Goal: Information Seeking & Learning: Learn about a topic

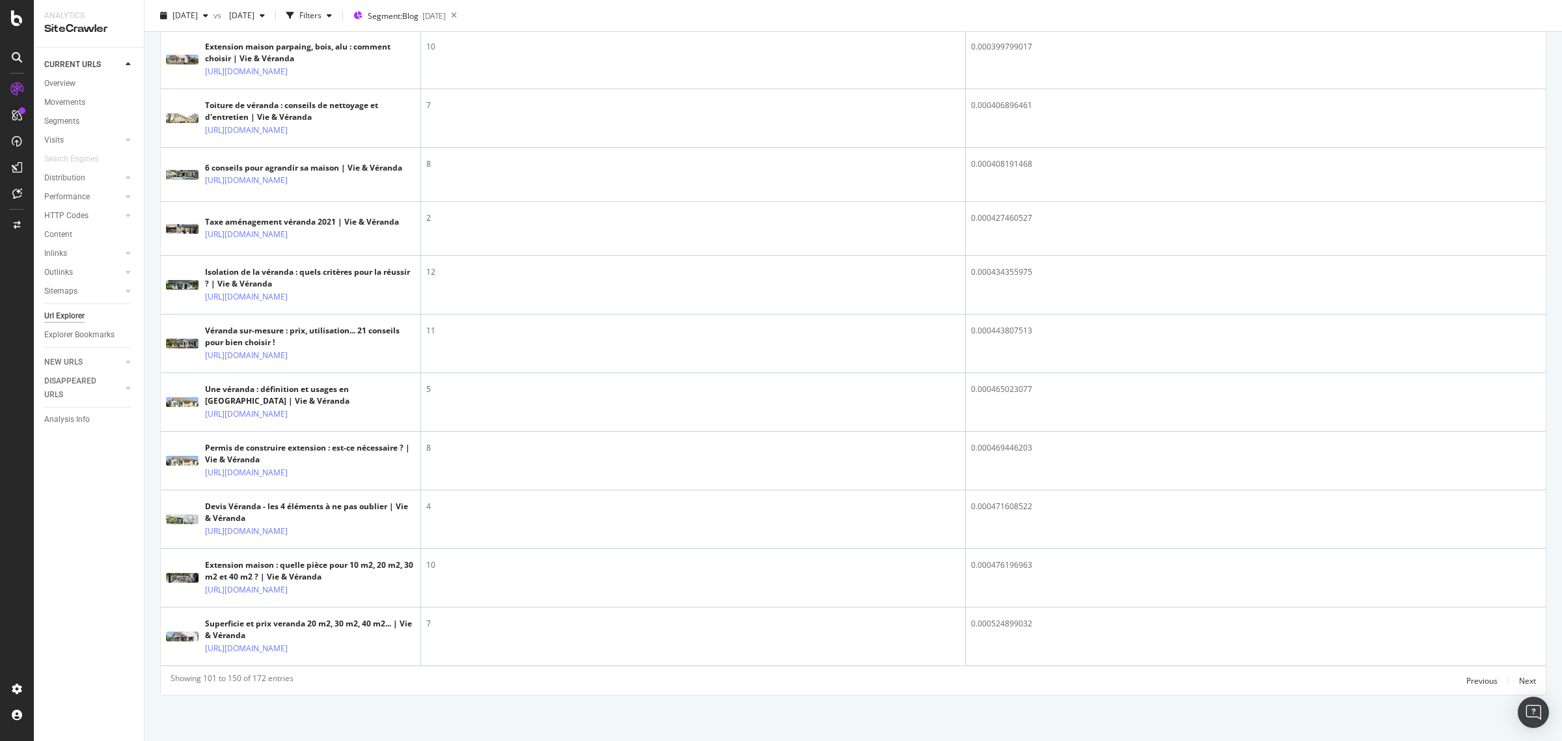
scroll to position [3095, 0]
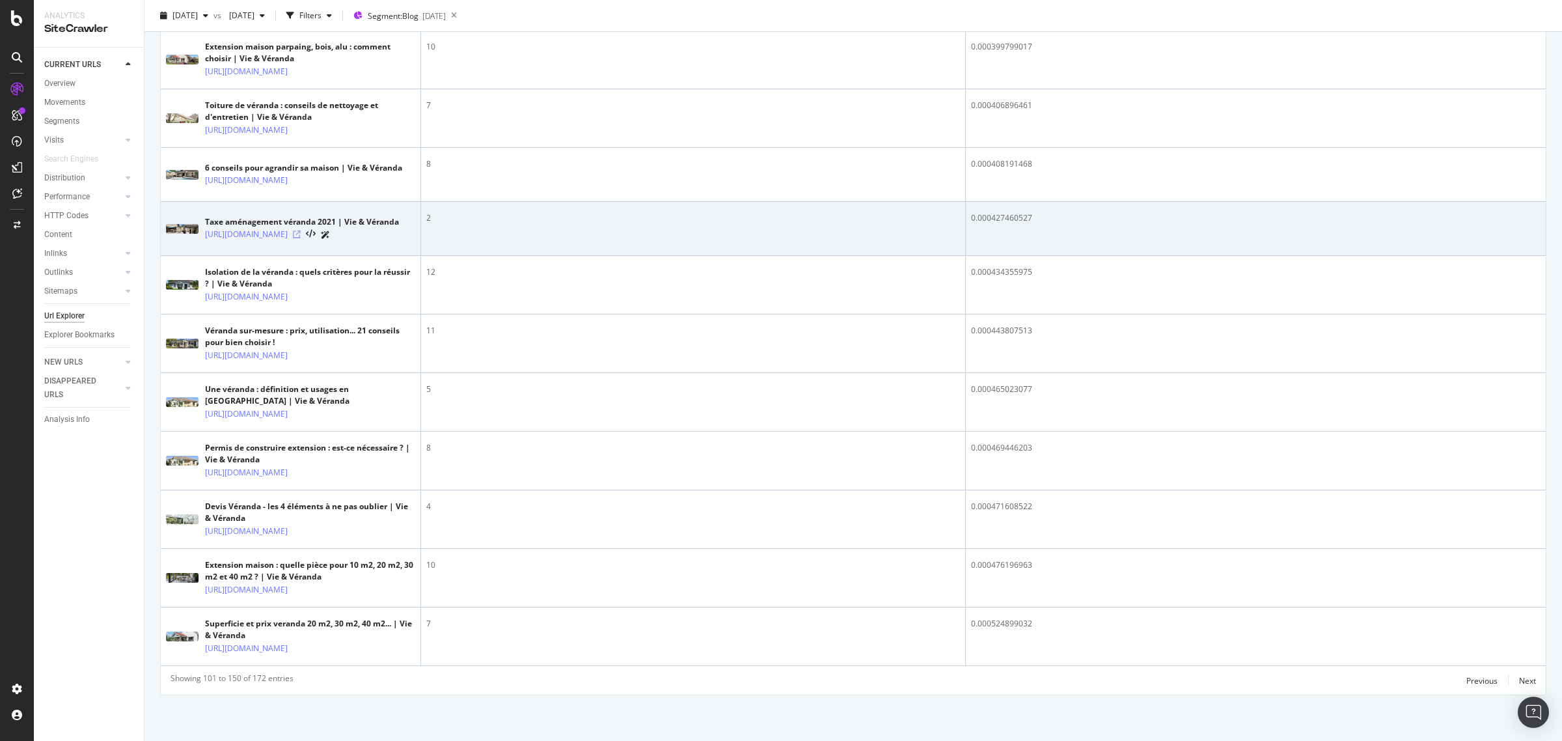
click at [301, 238] on icon at bounding box center [297, 234] width 8 height 8
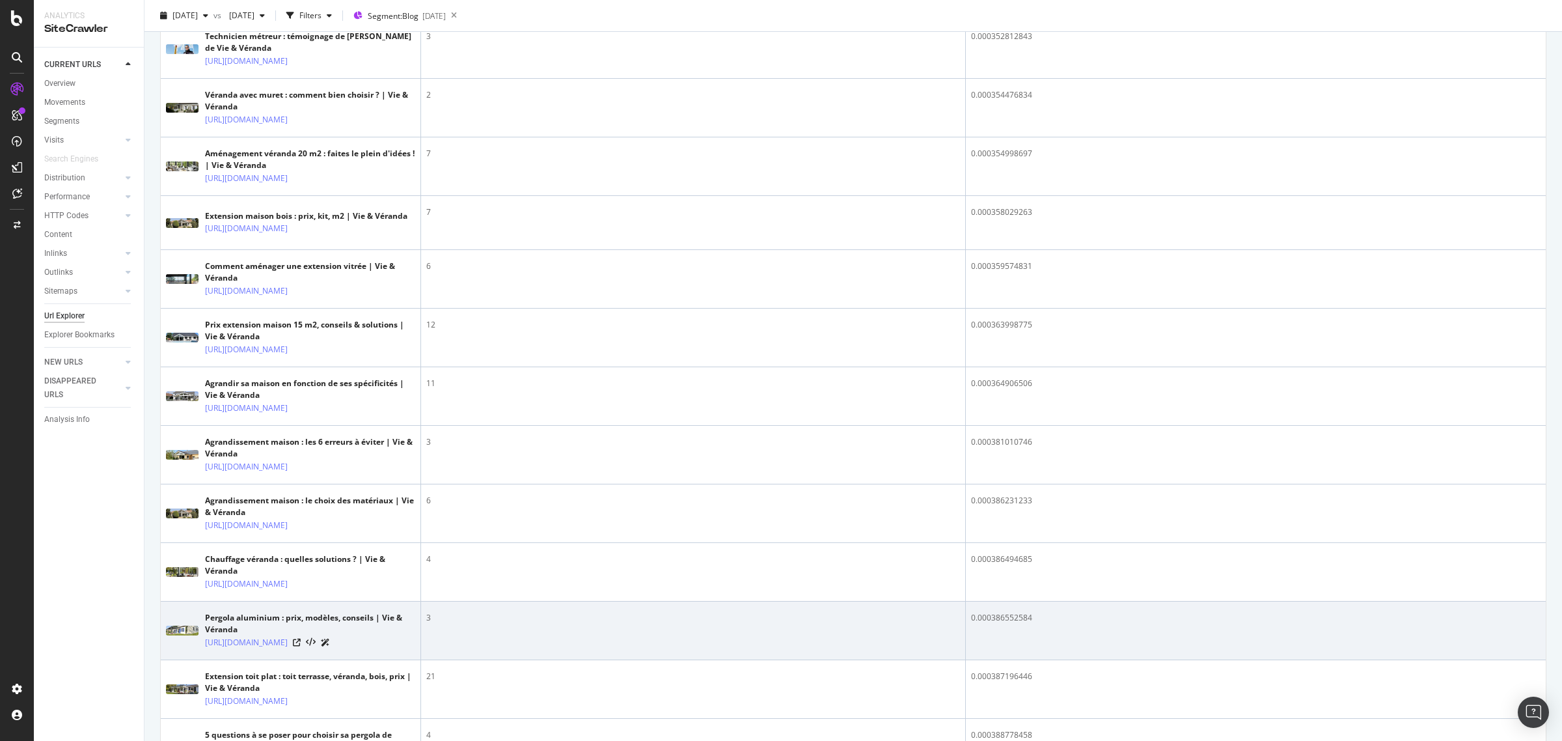
scroll to position [1712, 0]
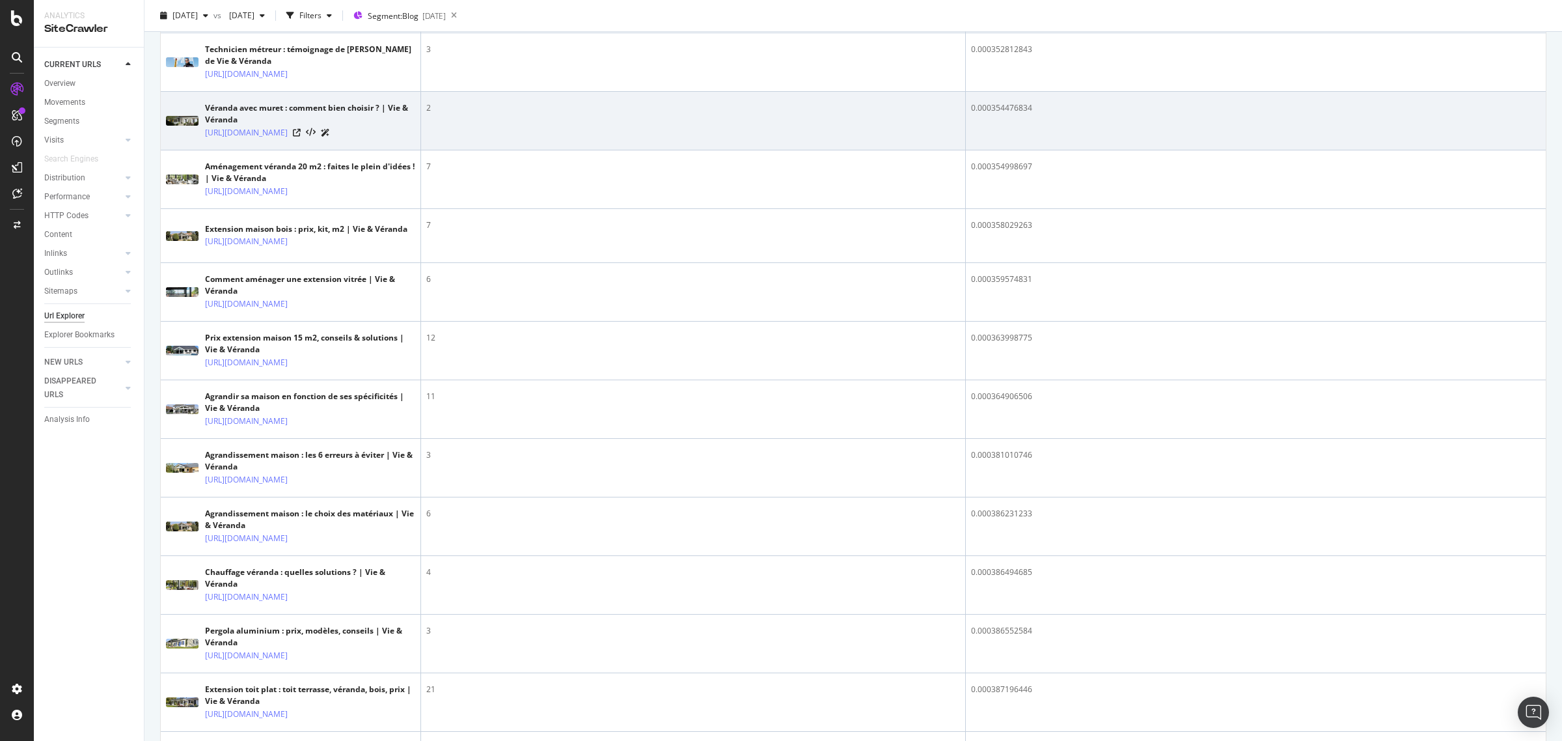
click at [330, 139] on div at bounding box center [311, 133] width 37 height 14
click at [301, 137] on icon at bounding box center [297, 133] width 8 height 8
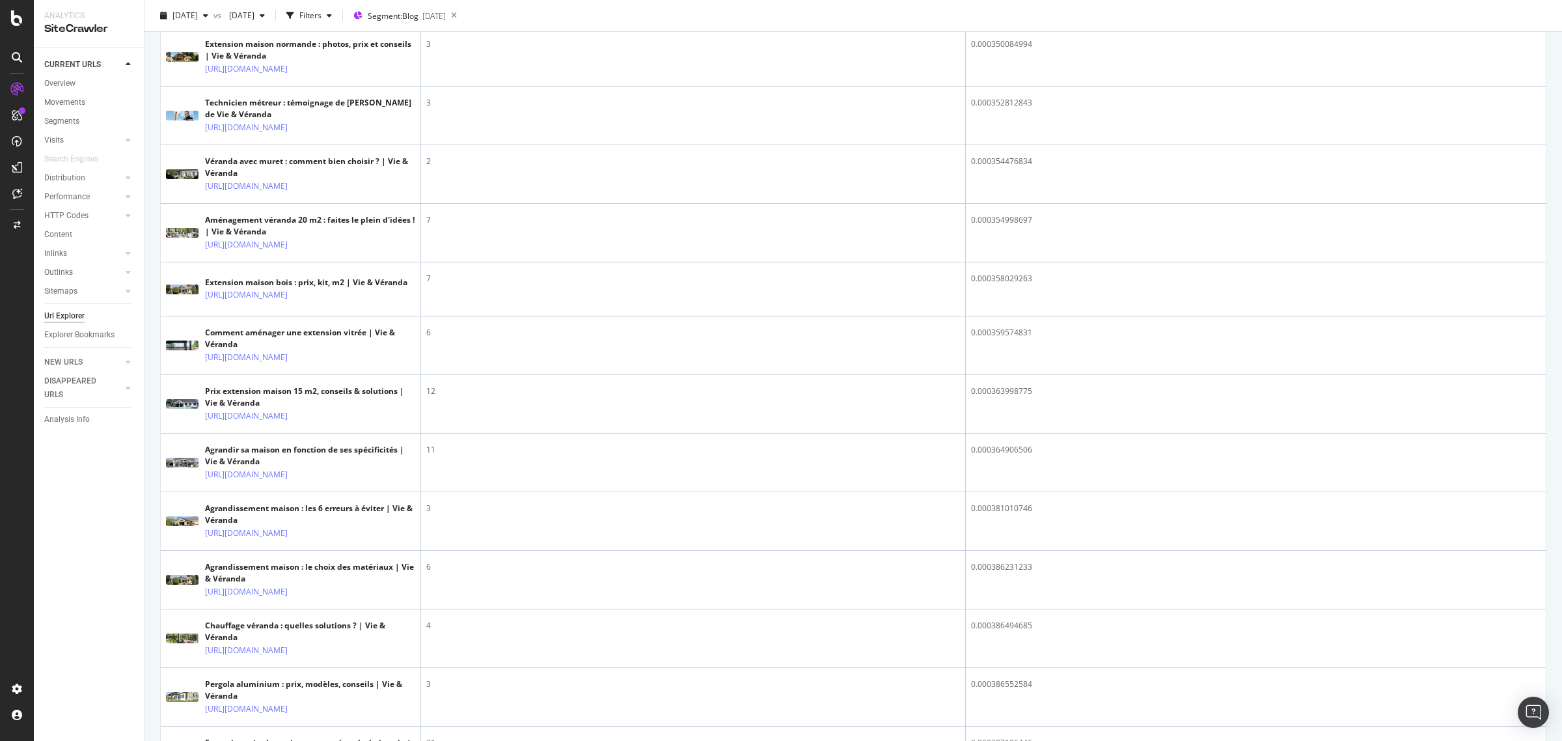
scroll to position [1630, 0]
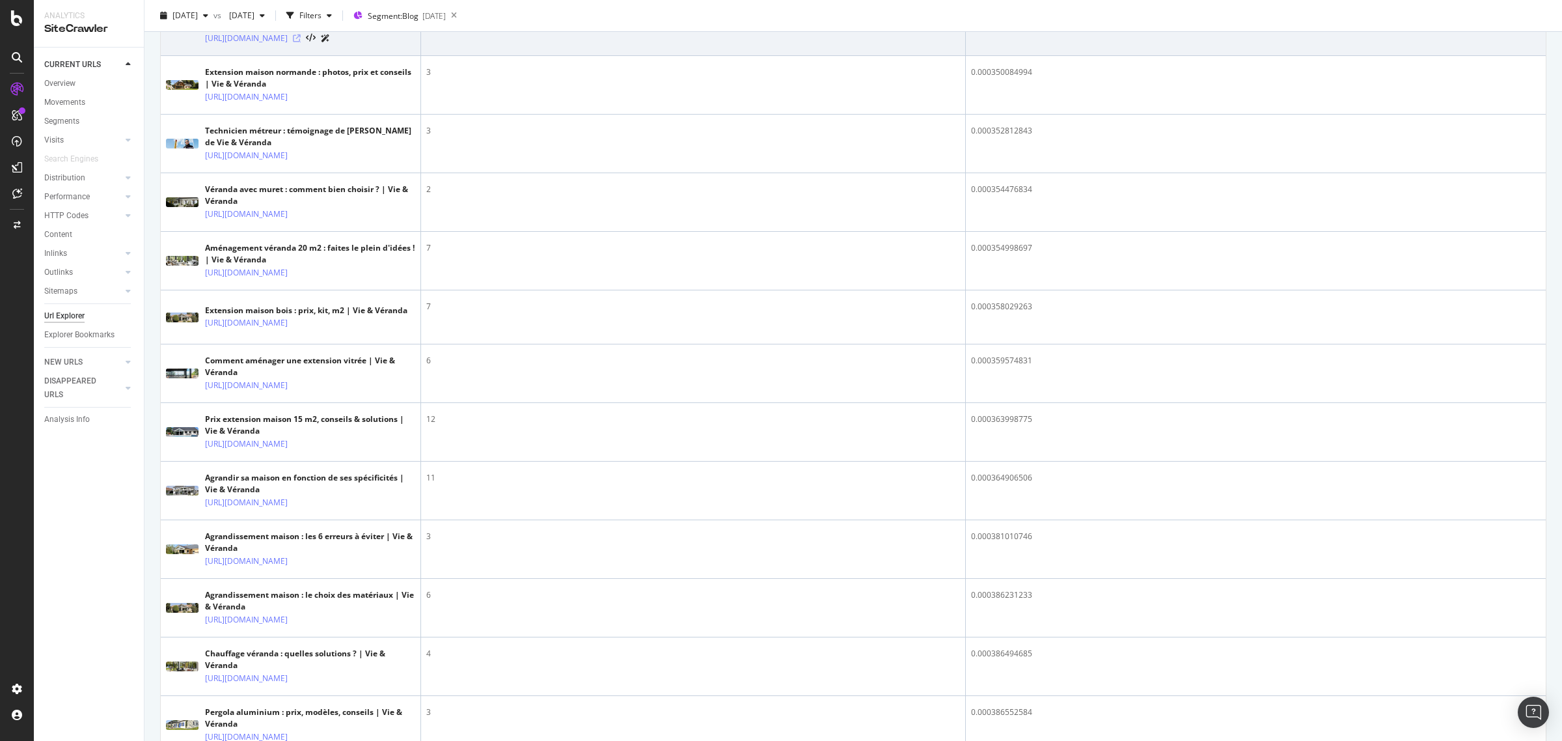
click at [301, 42] on icon at bounding box center [297, 38] width 8 height 8
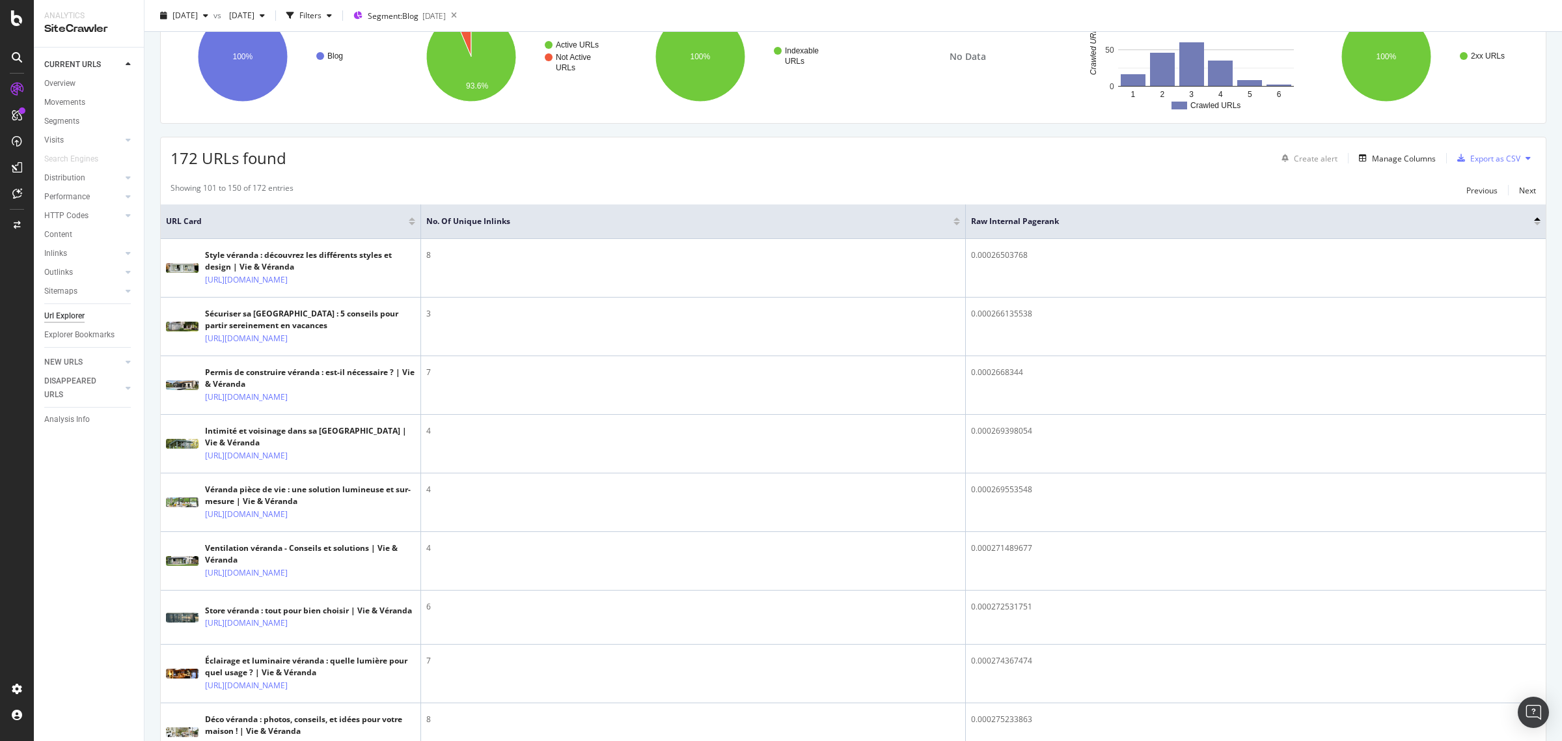
scroll to position [0, 0]
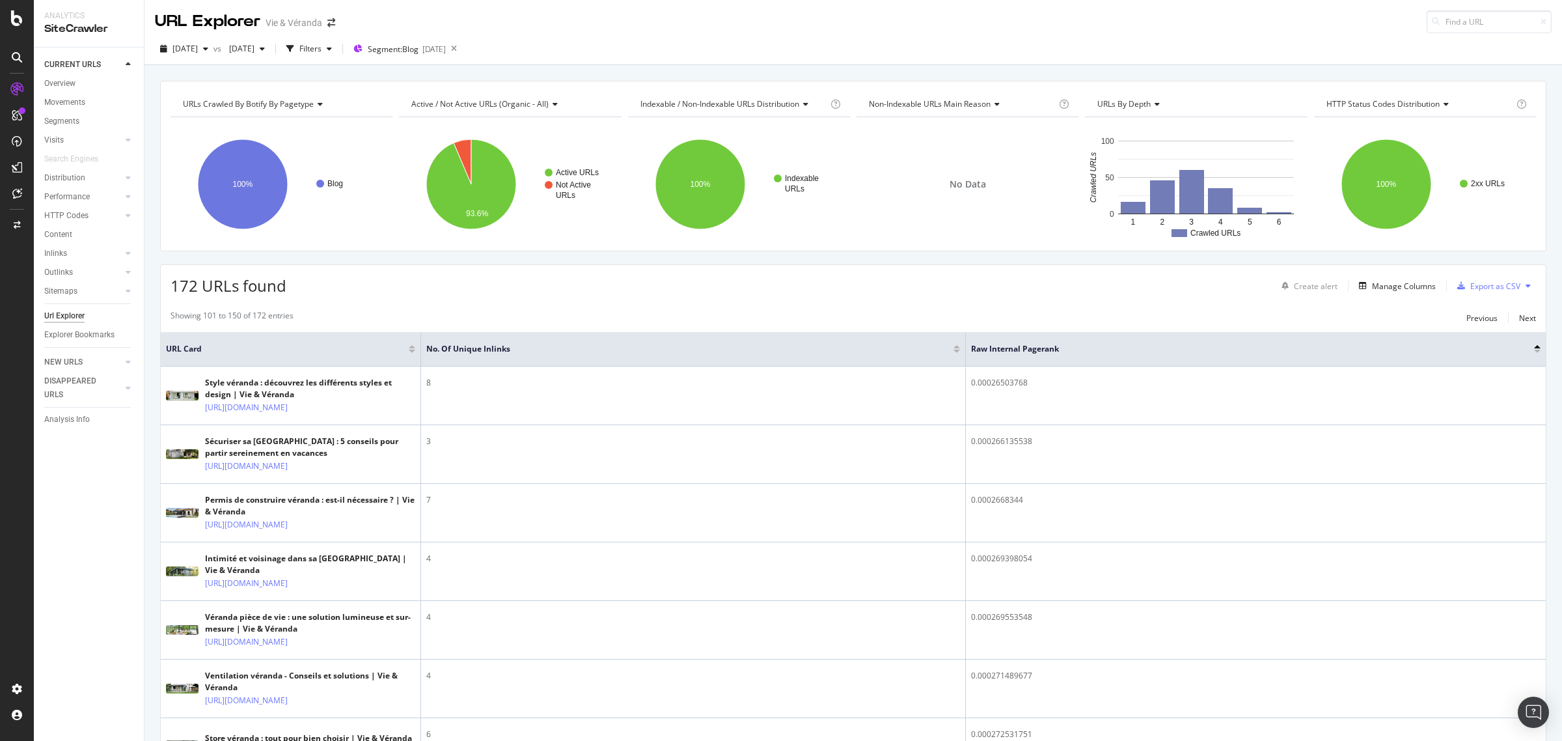
click at [517, 325] on div "Showing 101 to 150 of 172 entries Previous Next" at bounding box center [853, 318] width 1385 height 16
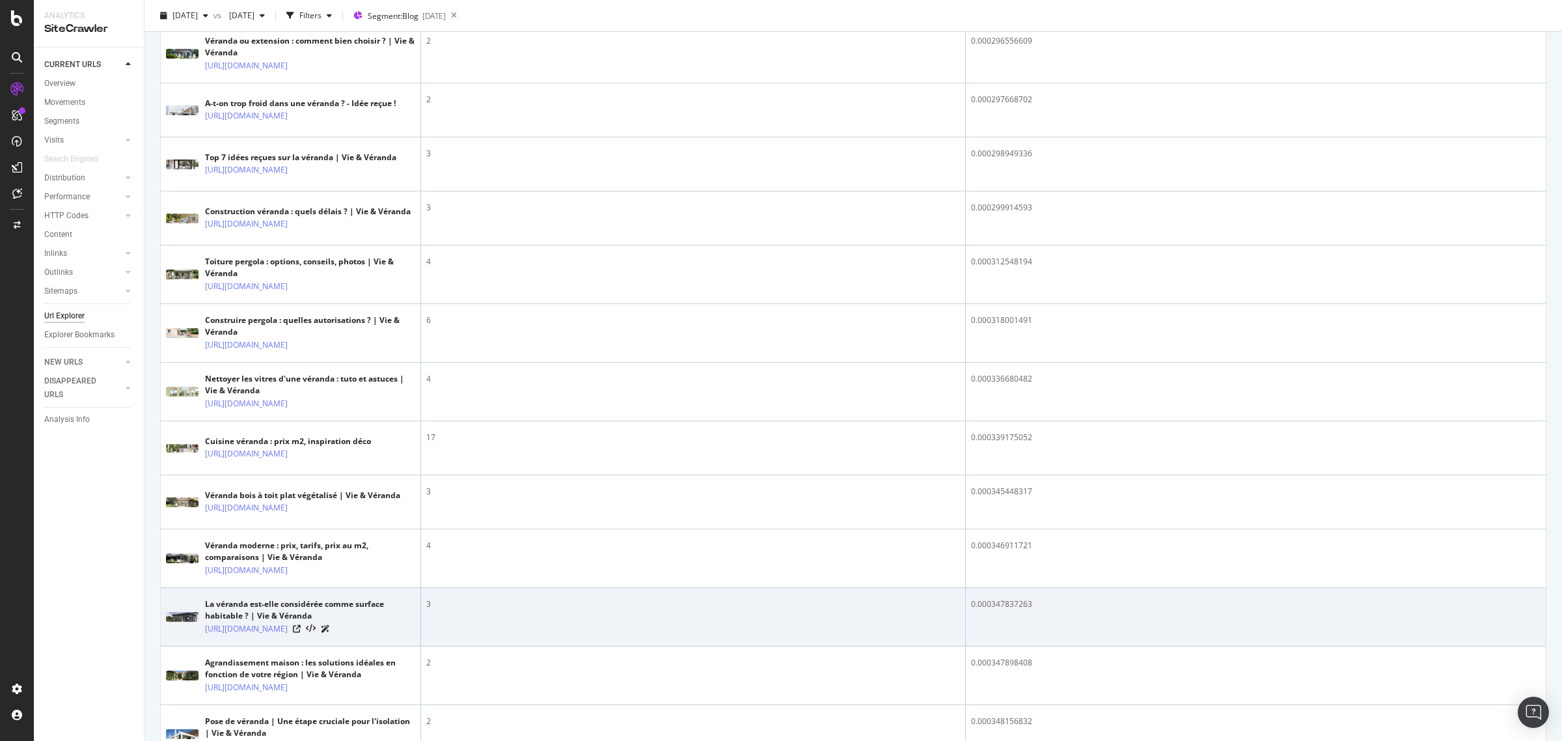
scroll to position [895, 0]
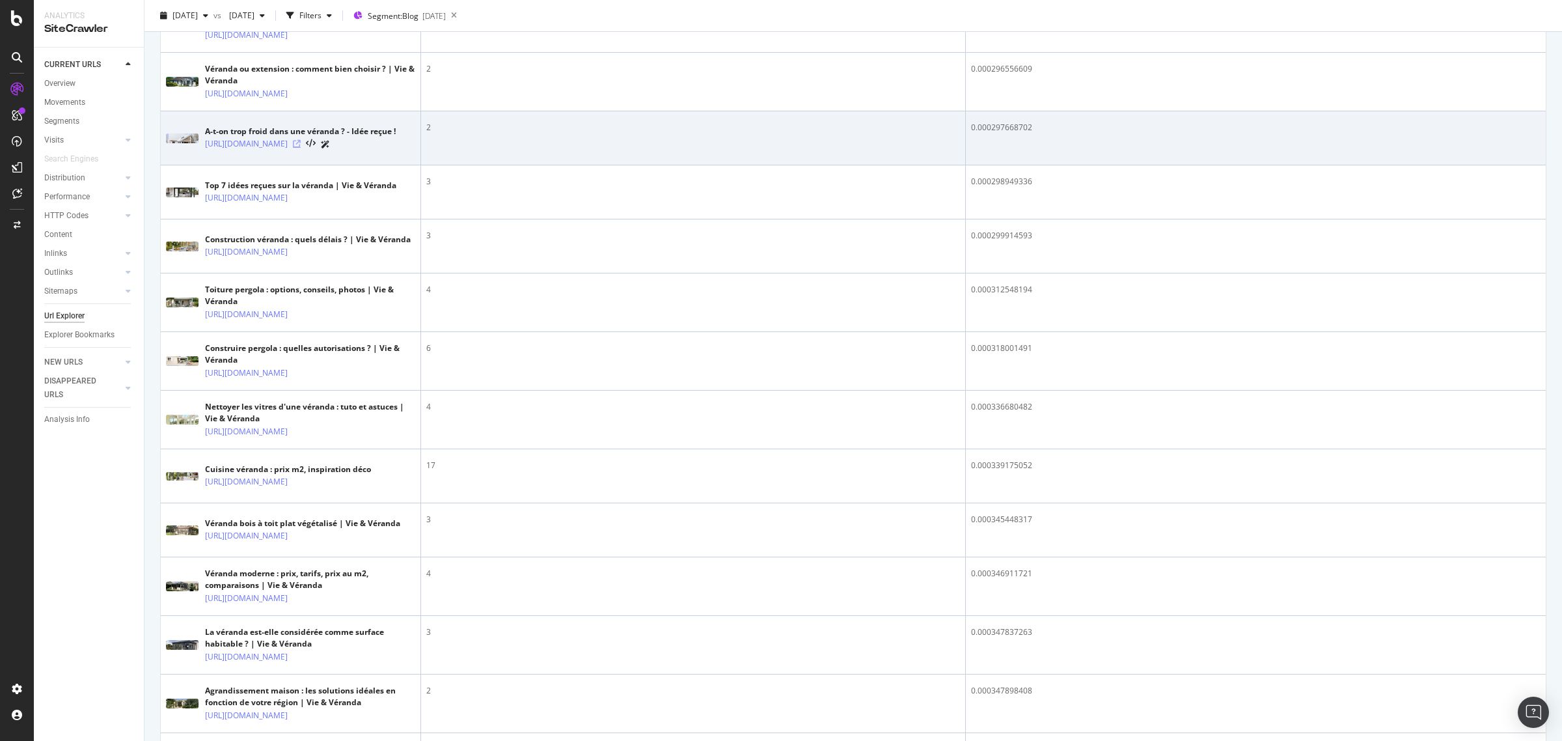
click at [301, 148] on icon at bounding box center [297, 144] width 8 height 8
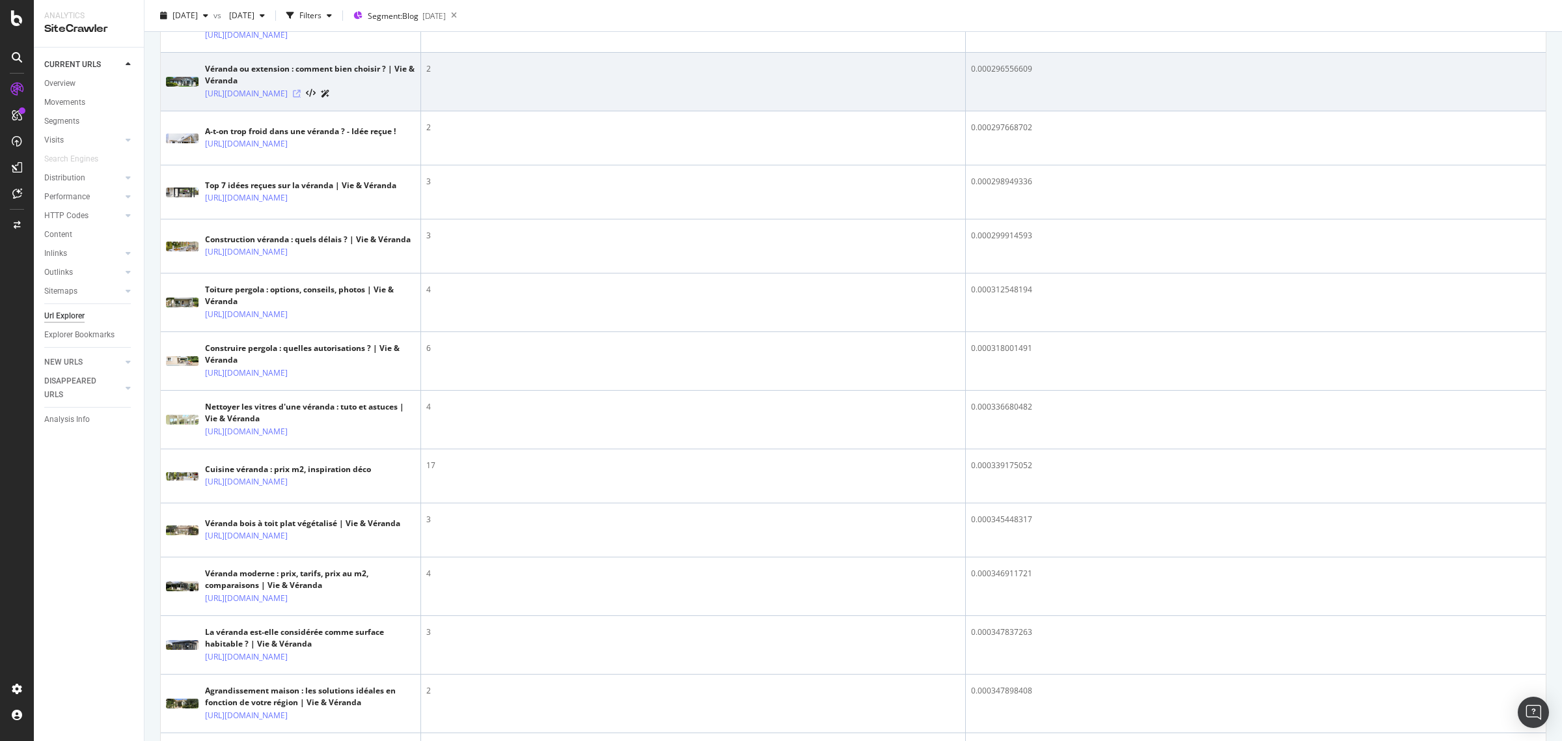
click at [301, 98] on icon at bounding box center [297, 94] width 8 height 8
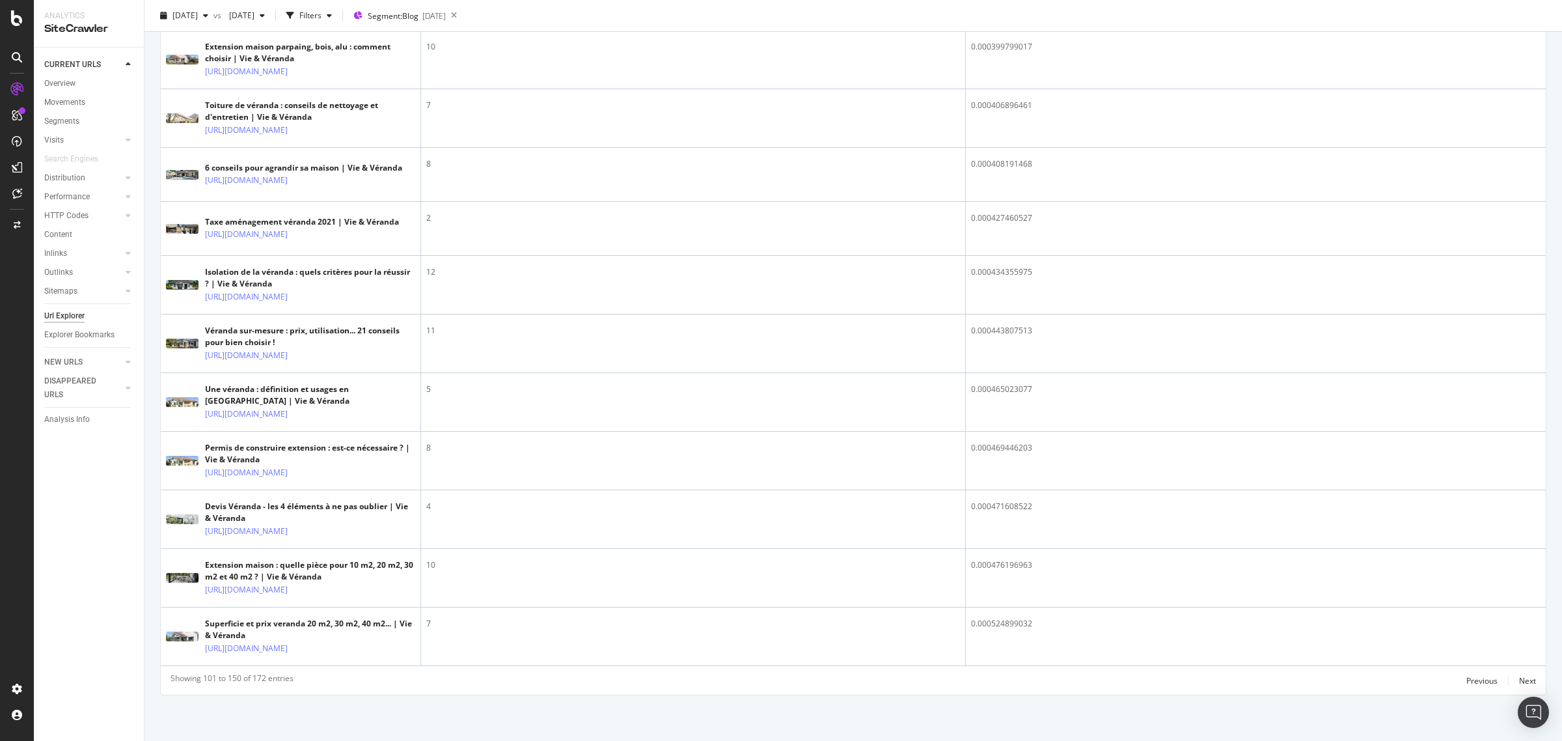
scroll to position [3257, 0]
click at [1479, 679] on div "Previous" at bounding box center [1481, 680] width 31 height 11
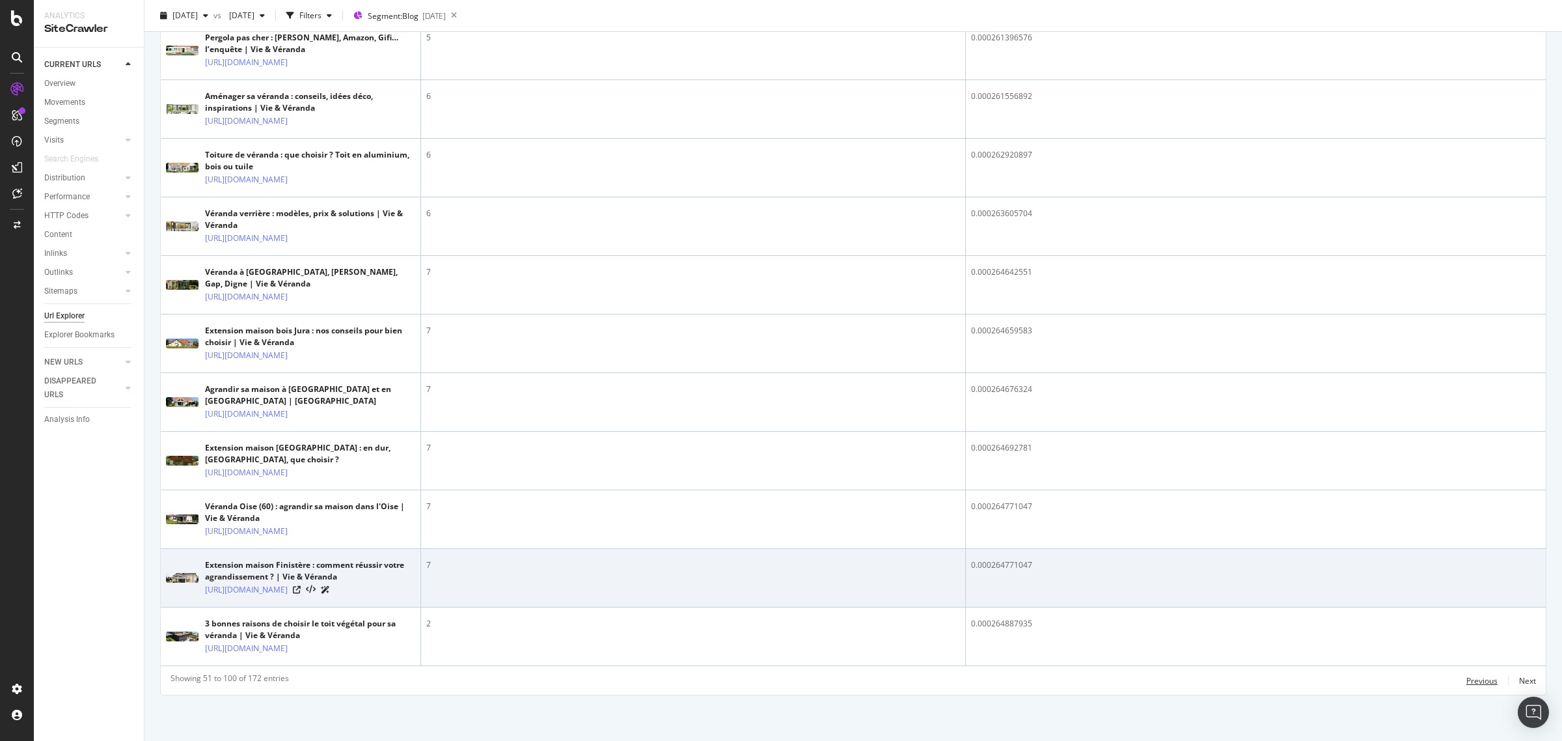
scroll to position [3507, 0]
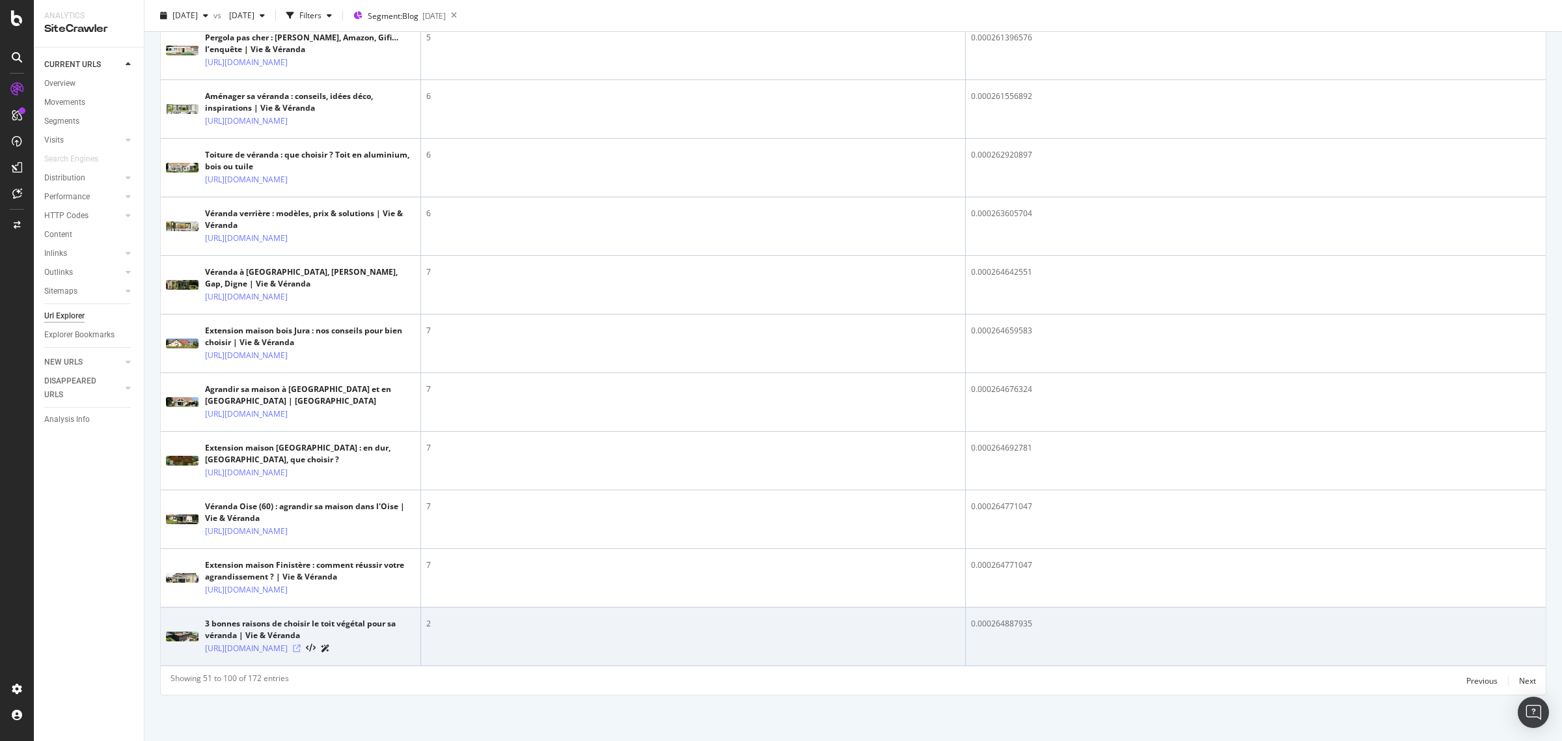
click at [301, 644] on icon at bounding box center [297, 648] width 8 height 8
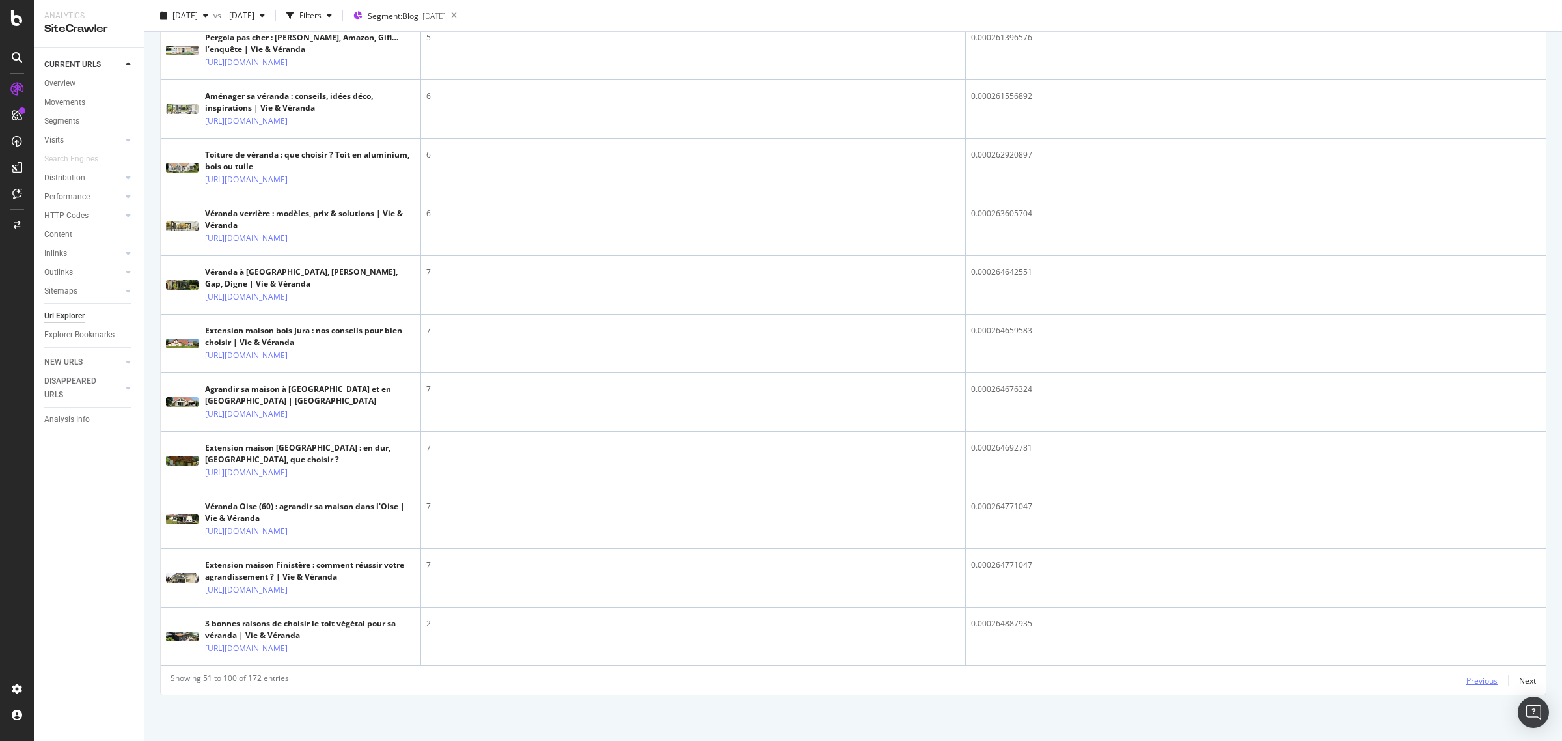
click at [1472, 678] on div "Previous" at bounding box center [1481, 680] width 31 height 11
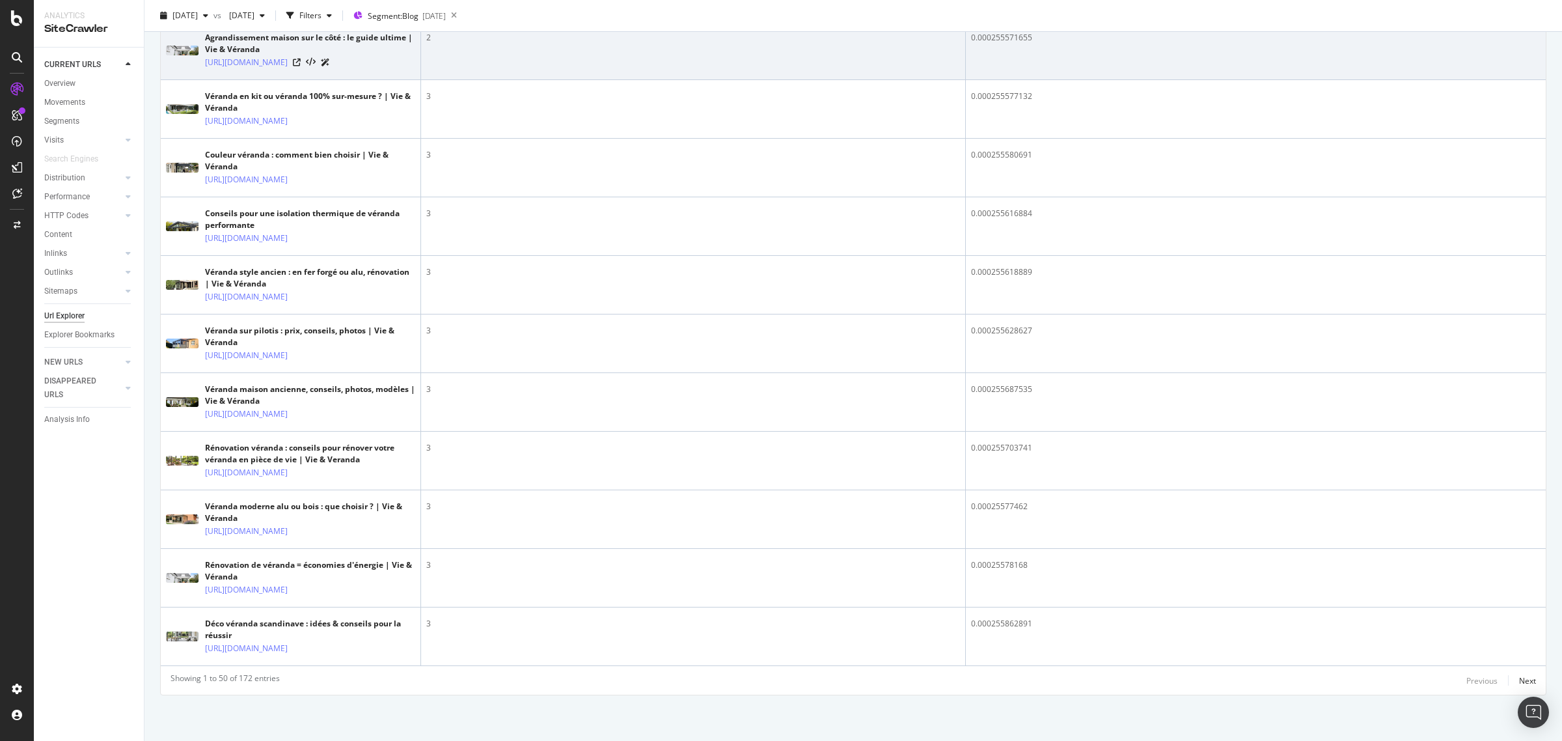
scroll to position [2862, 0]
click at [301, 66] on icon at bounding box center [297, 63] width 8 height 8
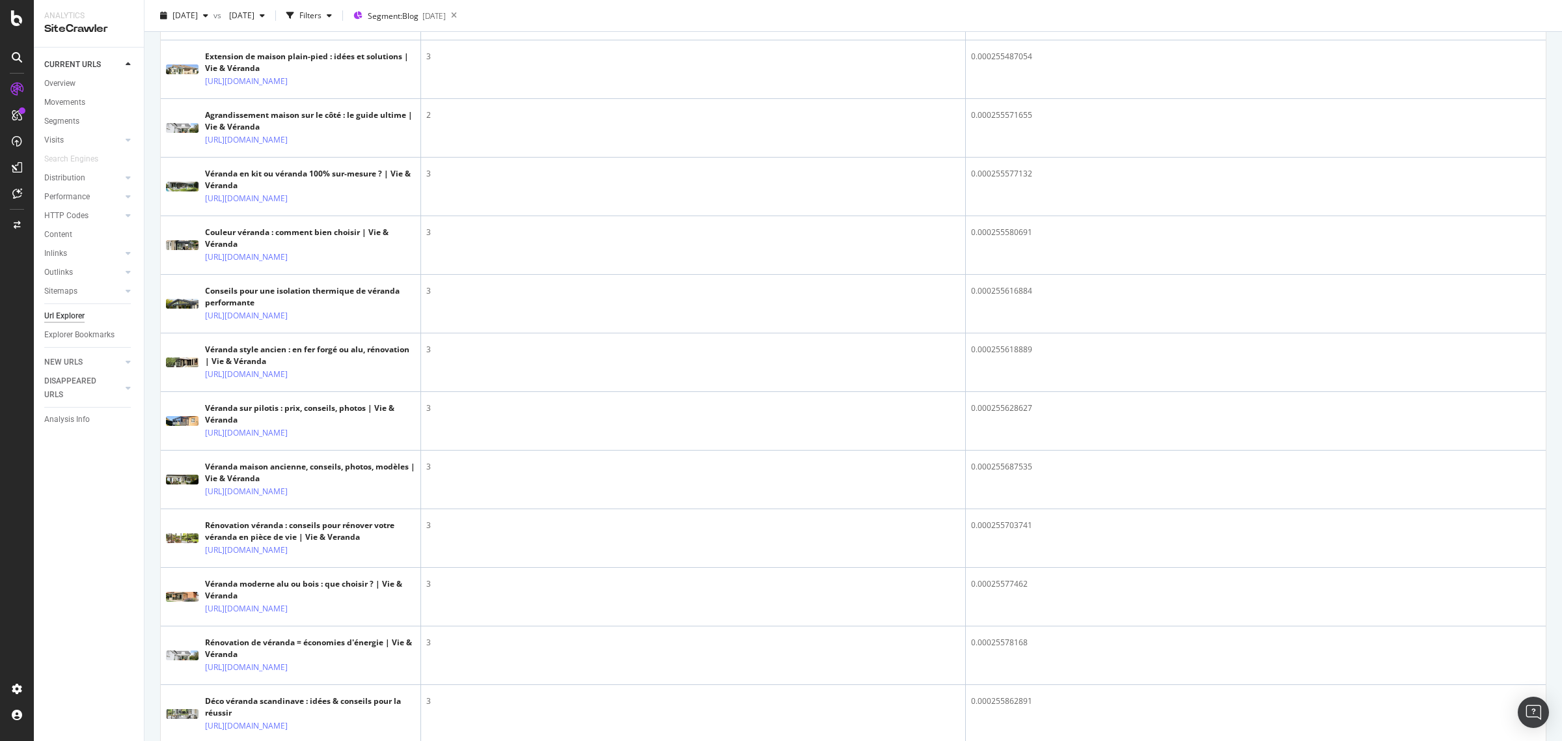
drag, startPoint x: 435, startPoint y: 438, endPoint x: 424, endPoint y: 438, distance: 10.4
click at [63, 516] on div "CURRENT URLS Overview Movements Segments Visits Analysis Orphan URLs Search Eng…" at bounding box center [89, 394] width 110 height 693
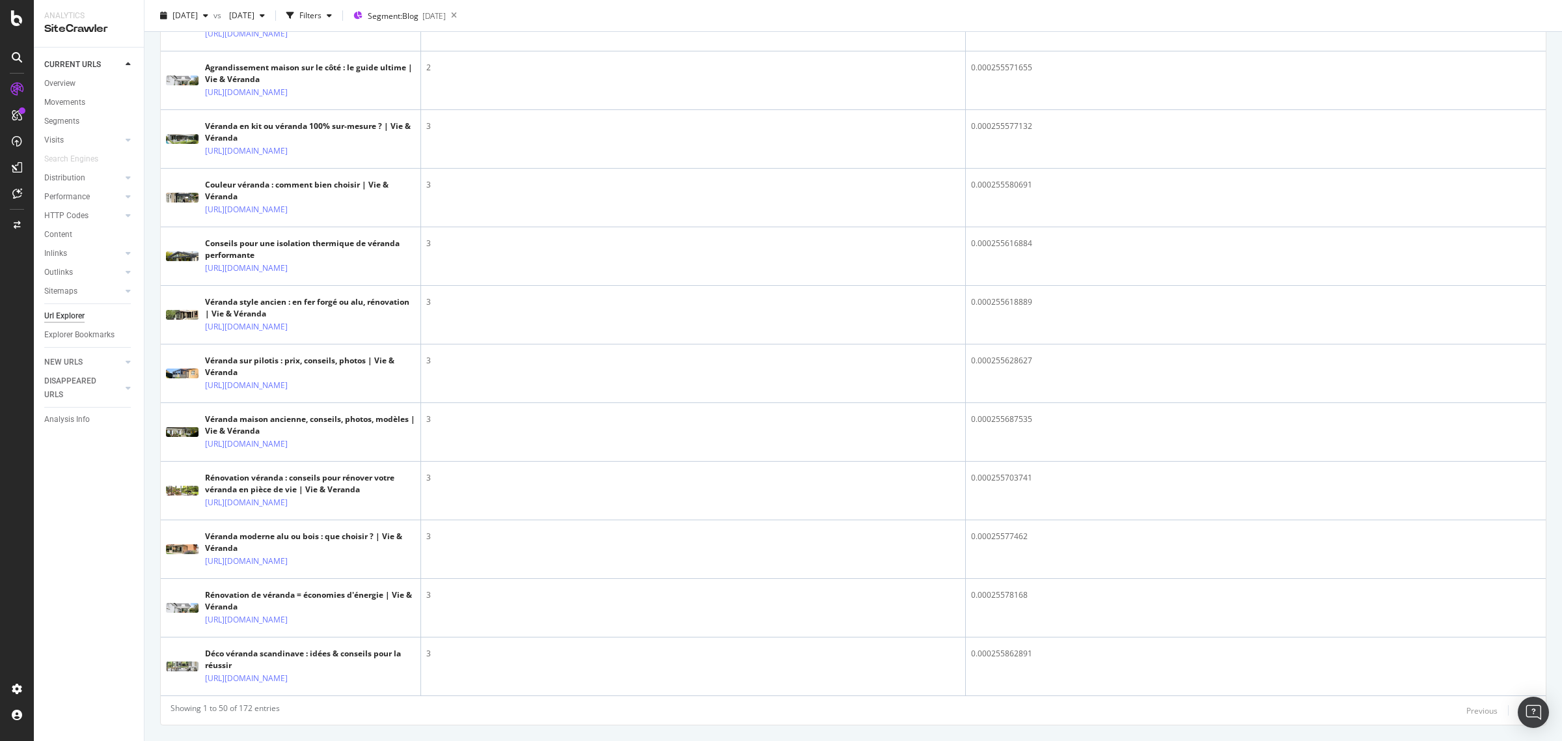
scroll to position [2699, 0]
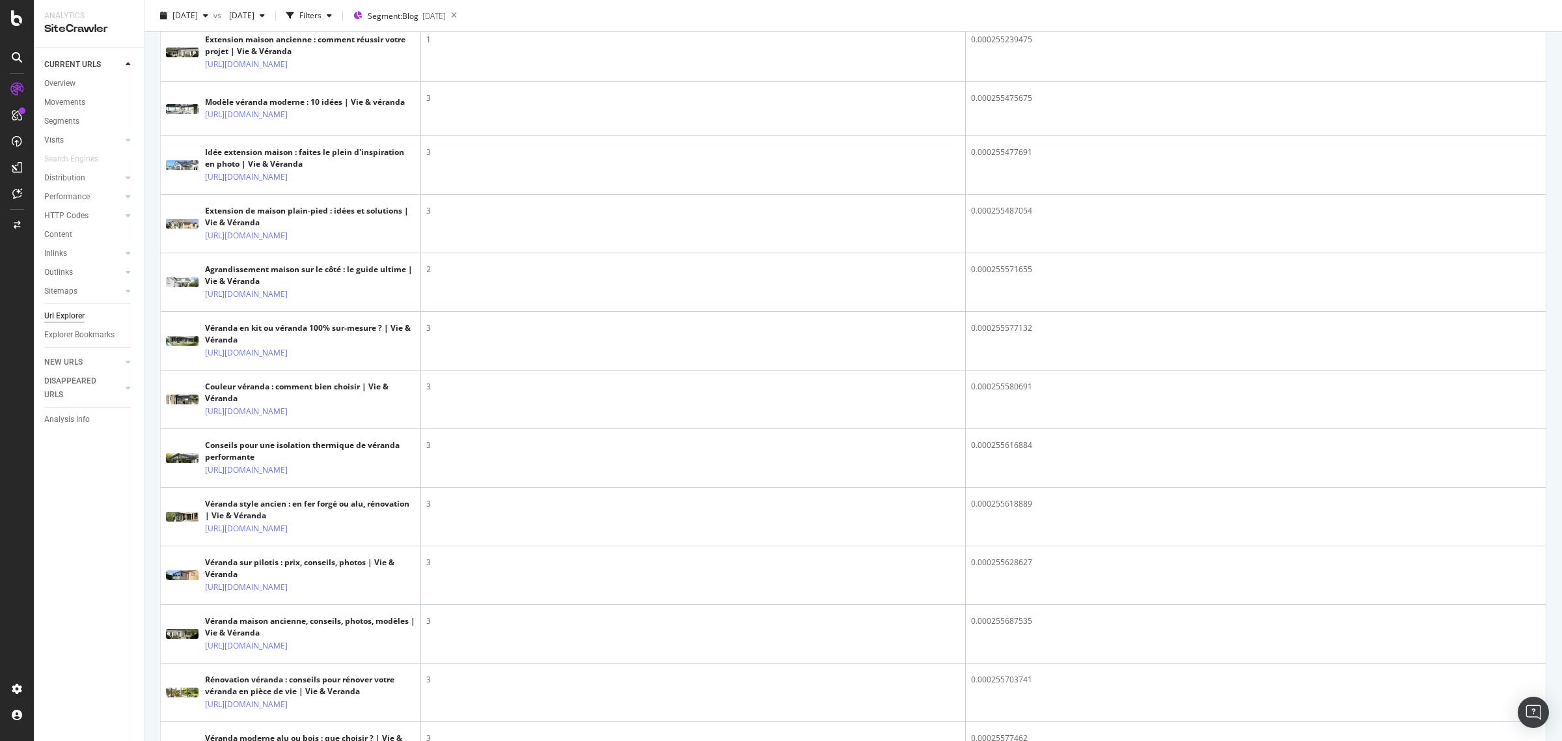
scroll to position [2374, 0]
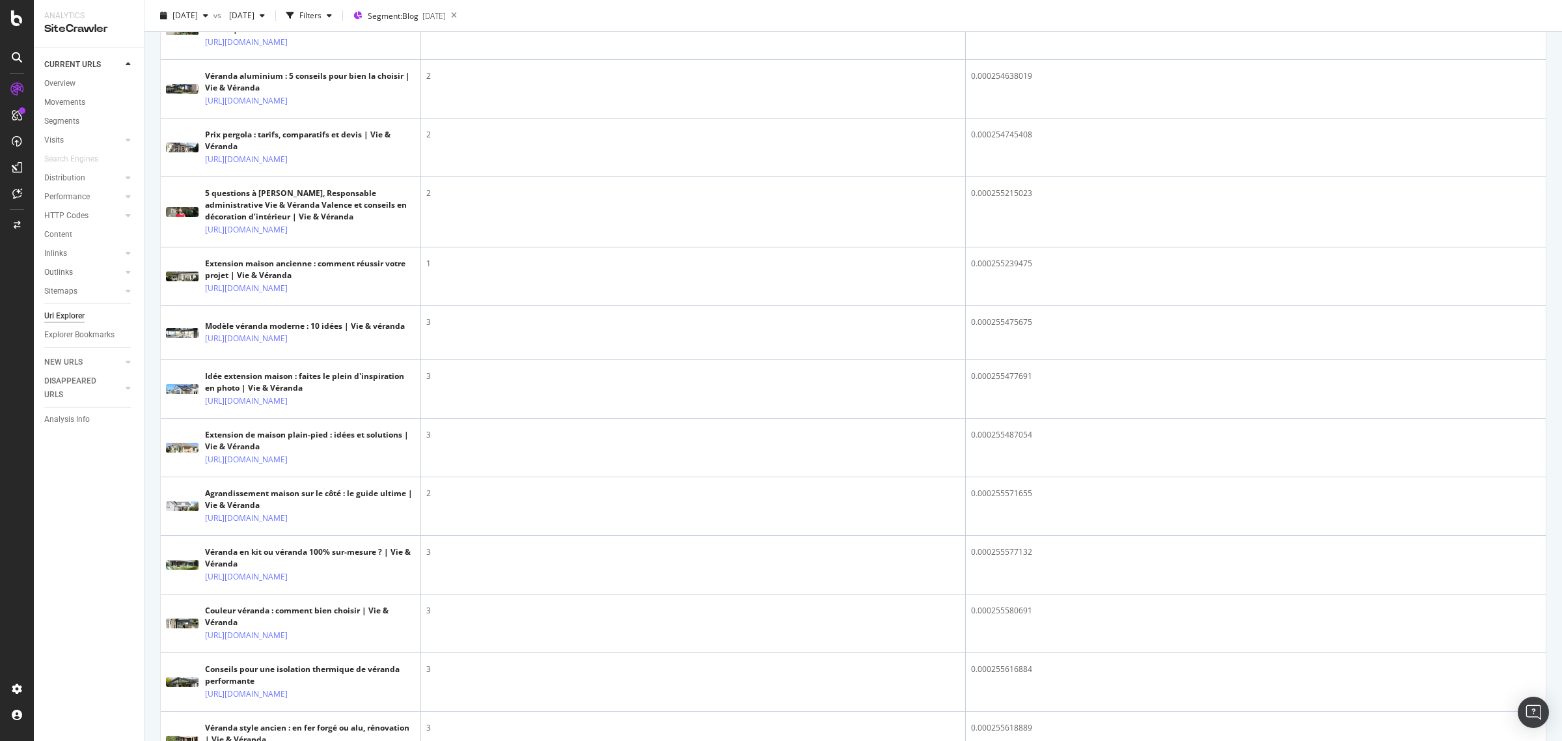
scroll to position [2130, 0]
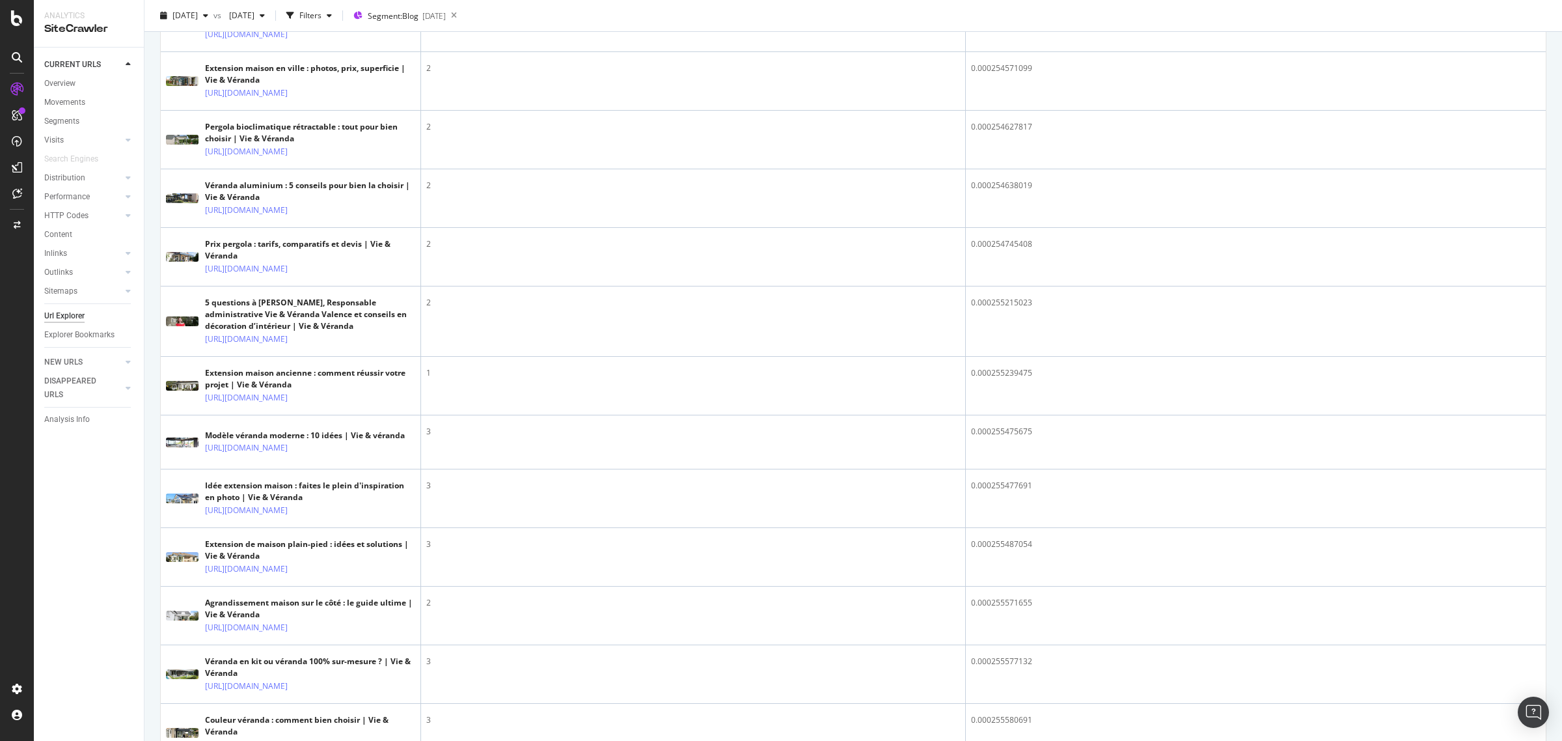
scroll to position [2048, 0]
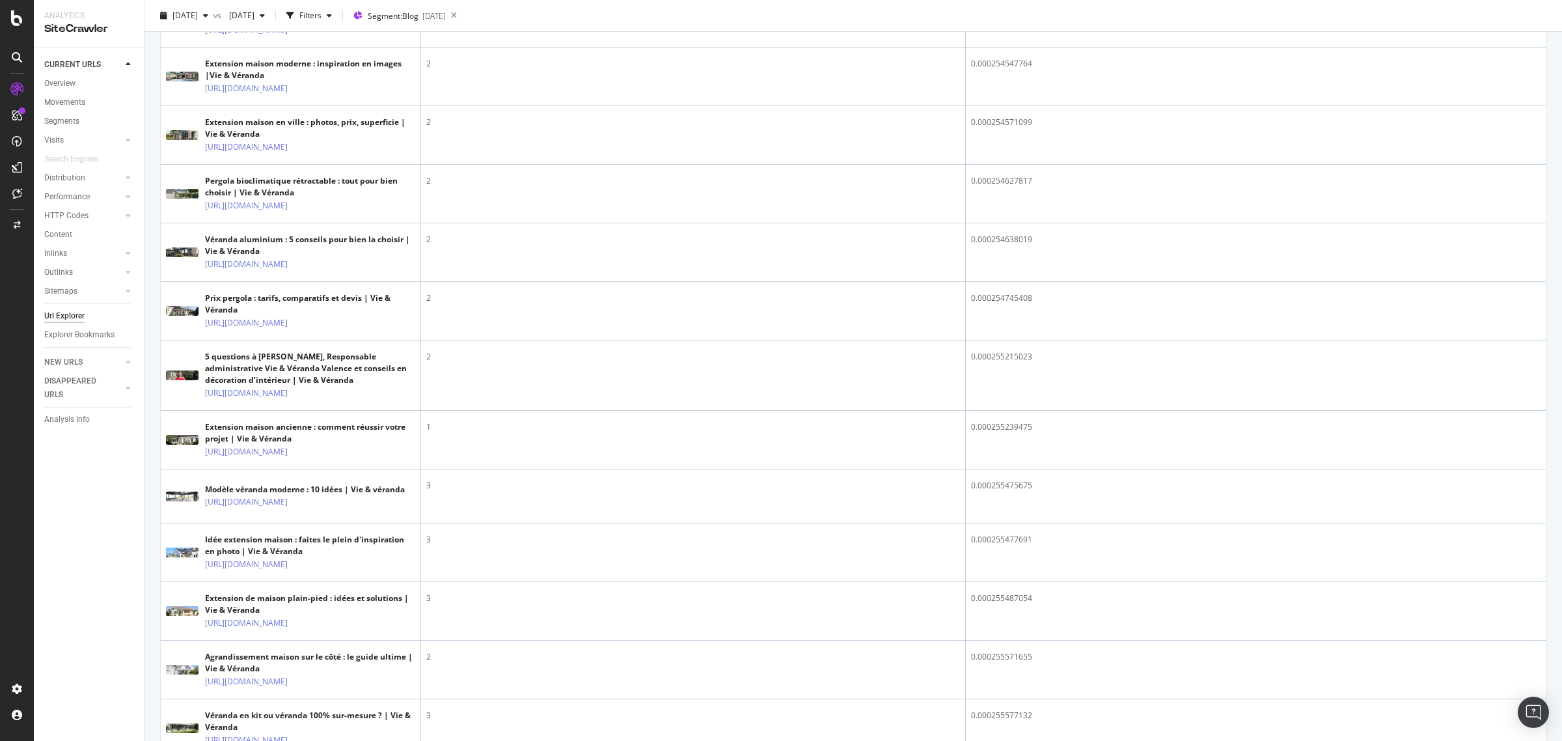
scroll to position [1967, 0]
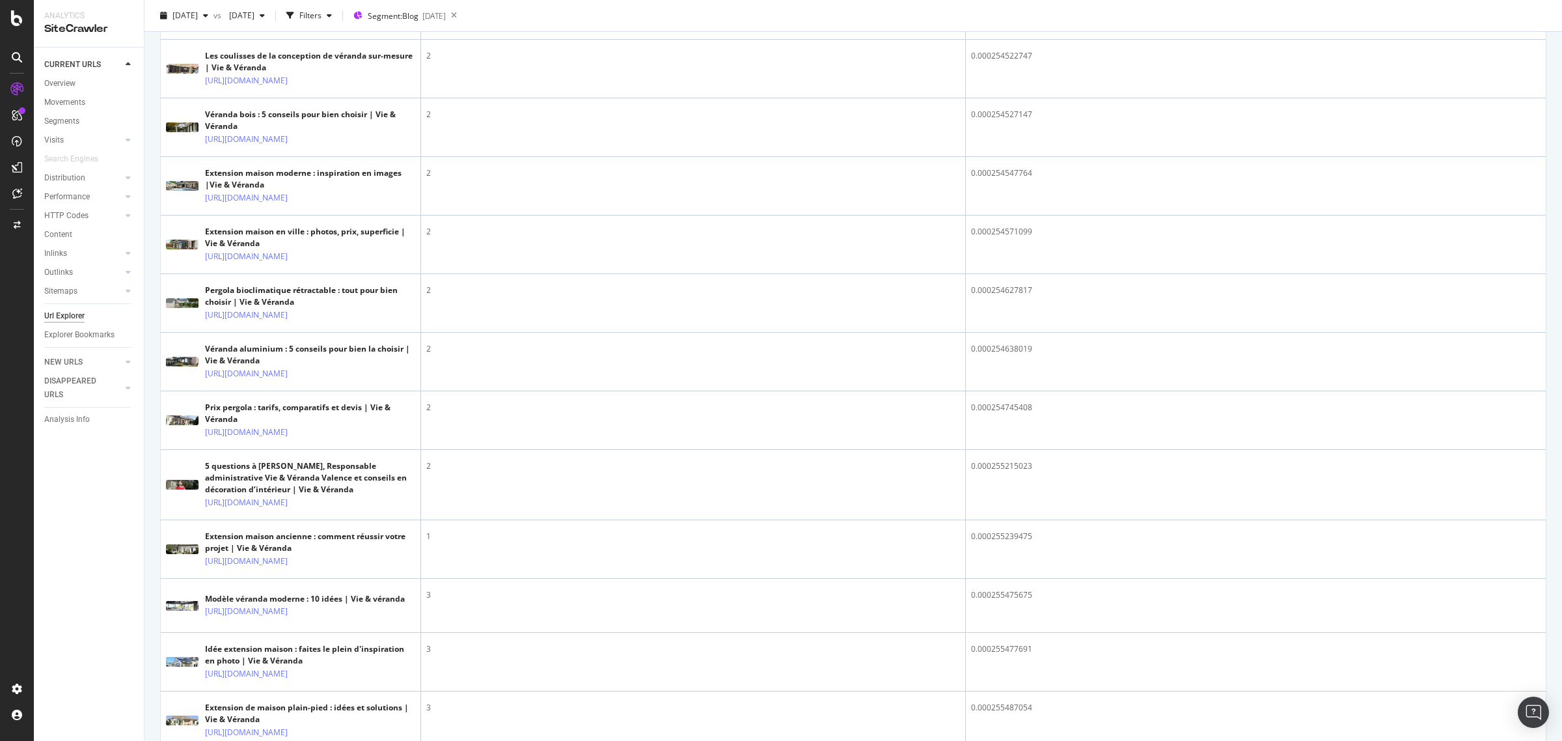
scroll to position [1804, 0]
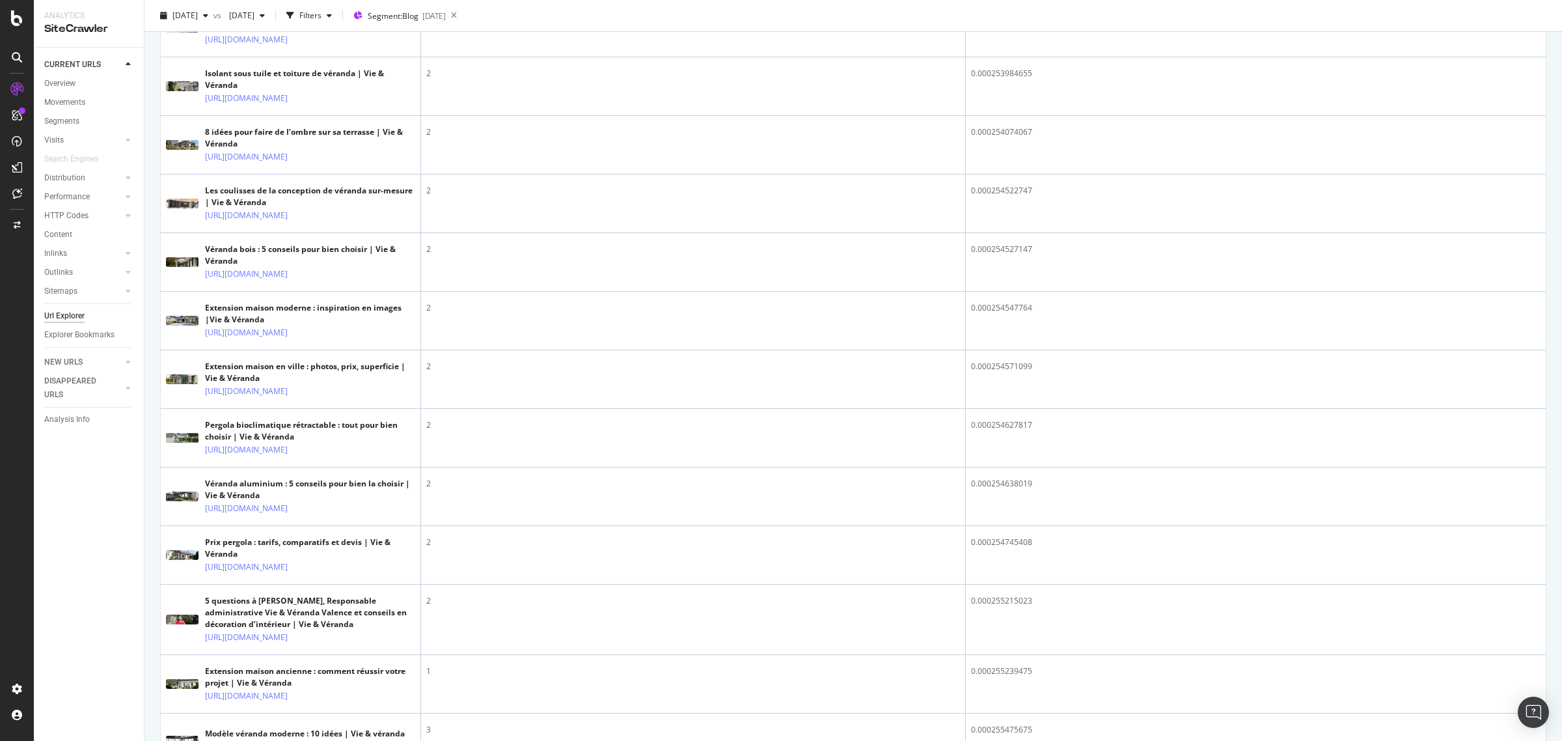
scroll to position [1723, 0]
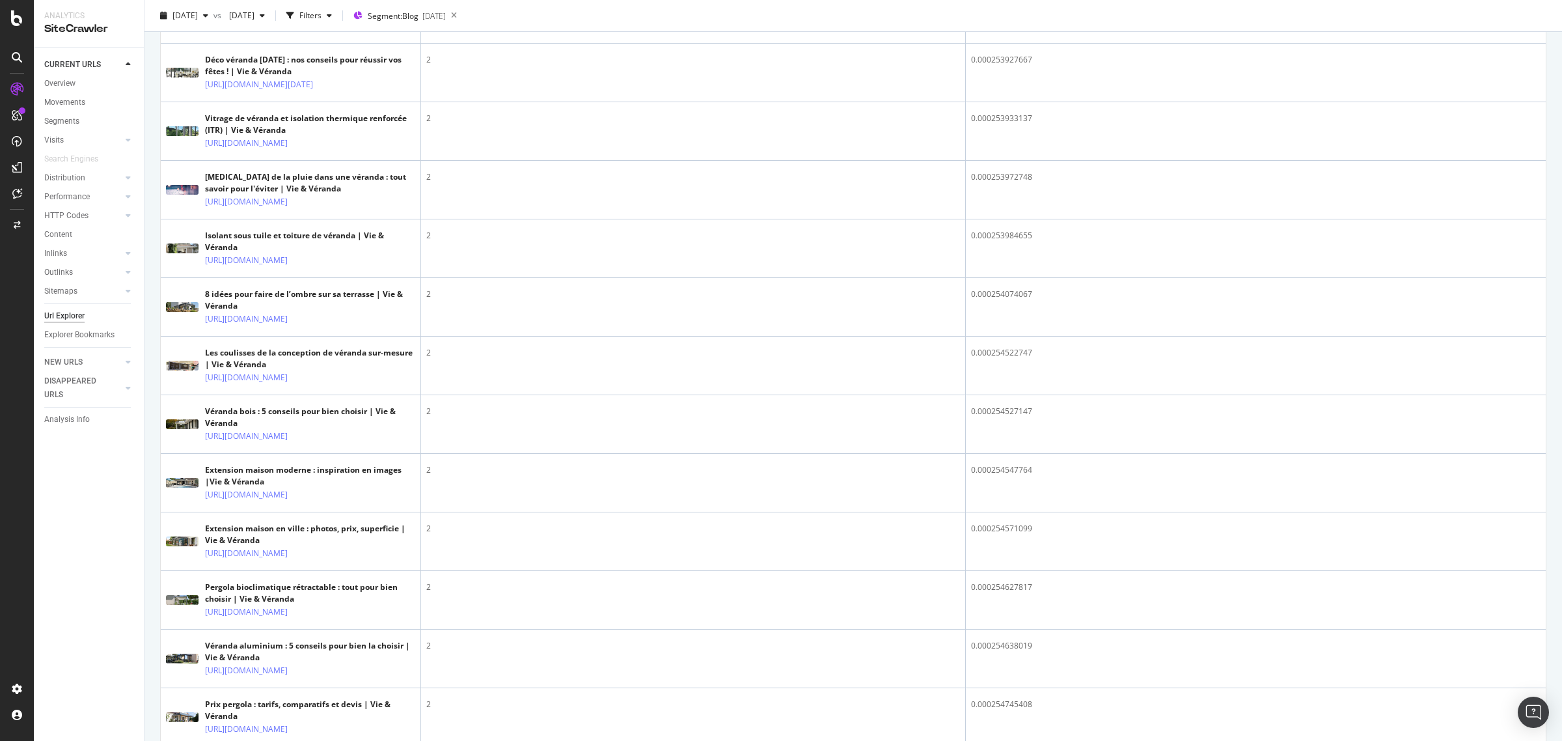
scroll to position [1560, 0]
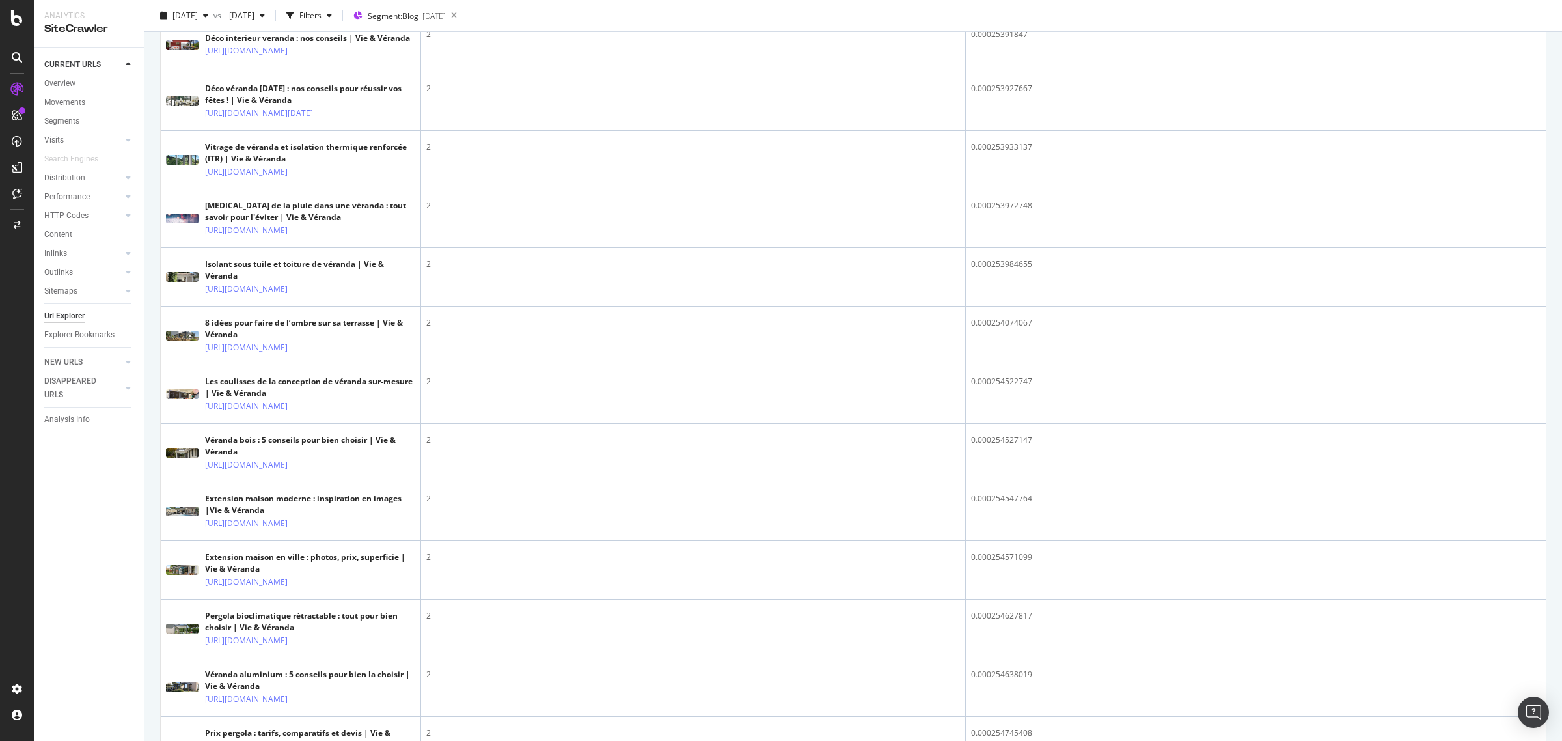
click at [330, 7] on div at bounding box center [311, 0] width 37 height 14
click at [301, 5] on icon at bounding box center [297, 1] width 8 height 8
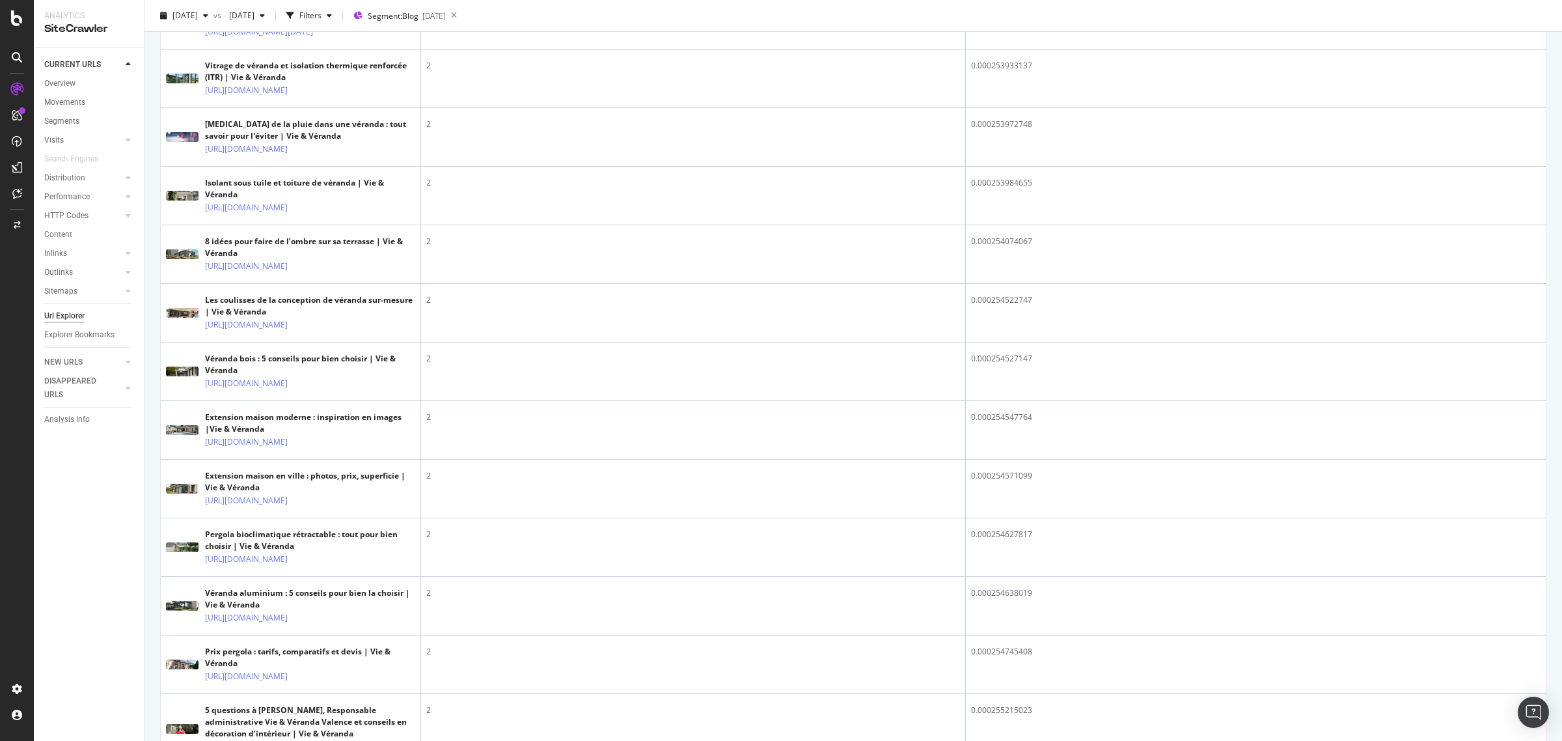
scroll to position [1479, 0]
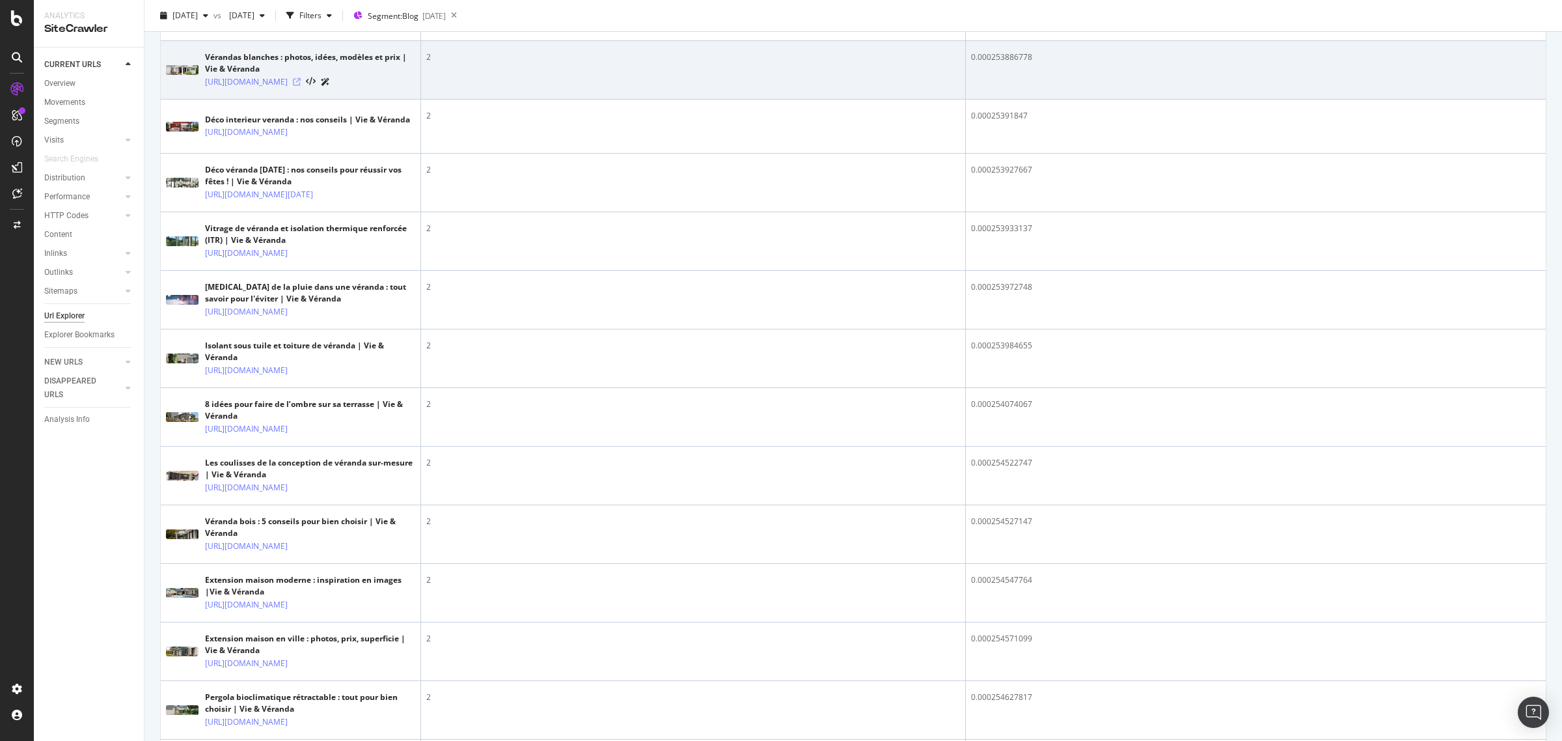
click at [301, 86] on icon at bounding box center [297, 82] width 8 height 8
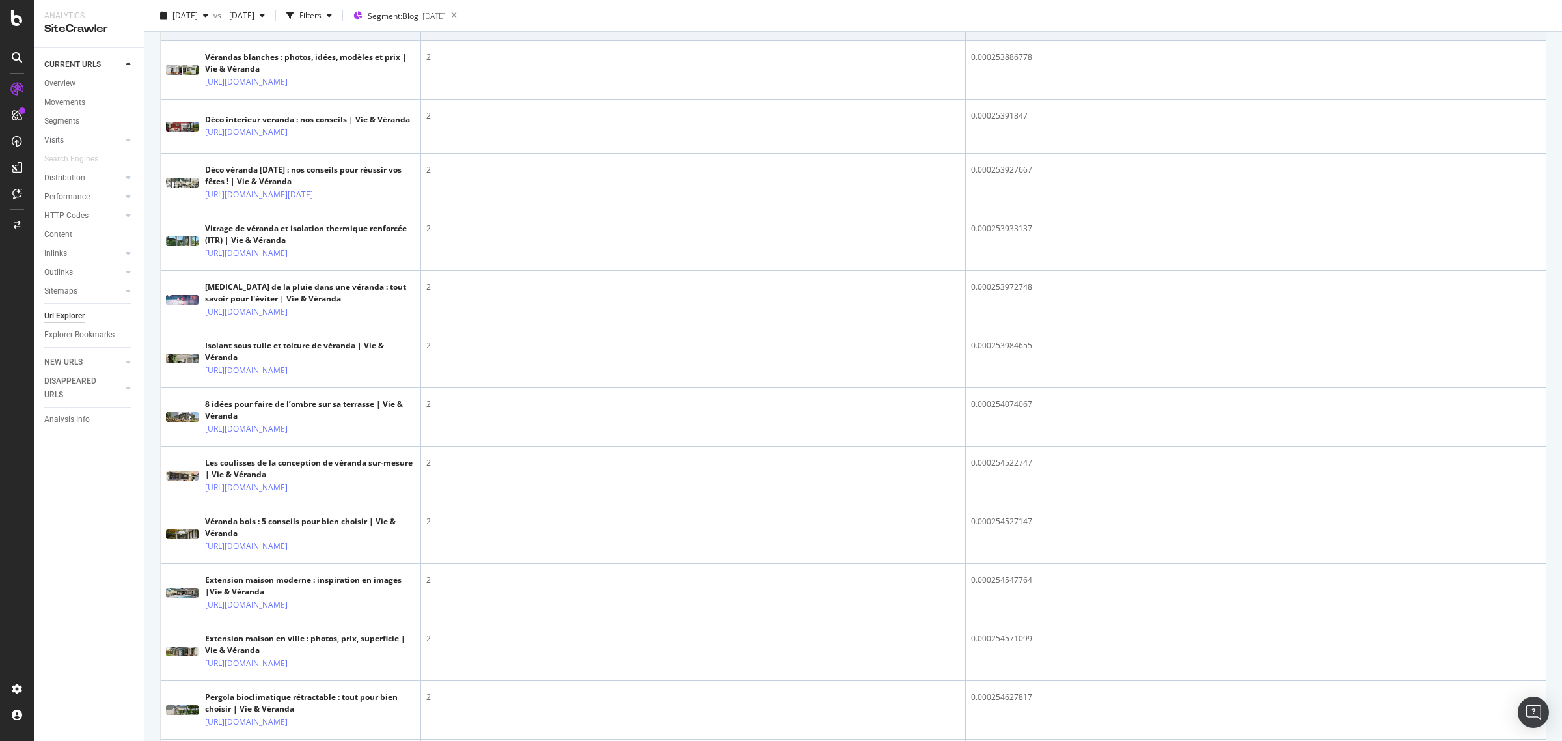
click at [301, 27] on icon at bounding box center [297, 24] width 8 height 8
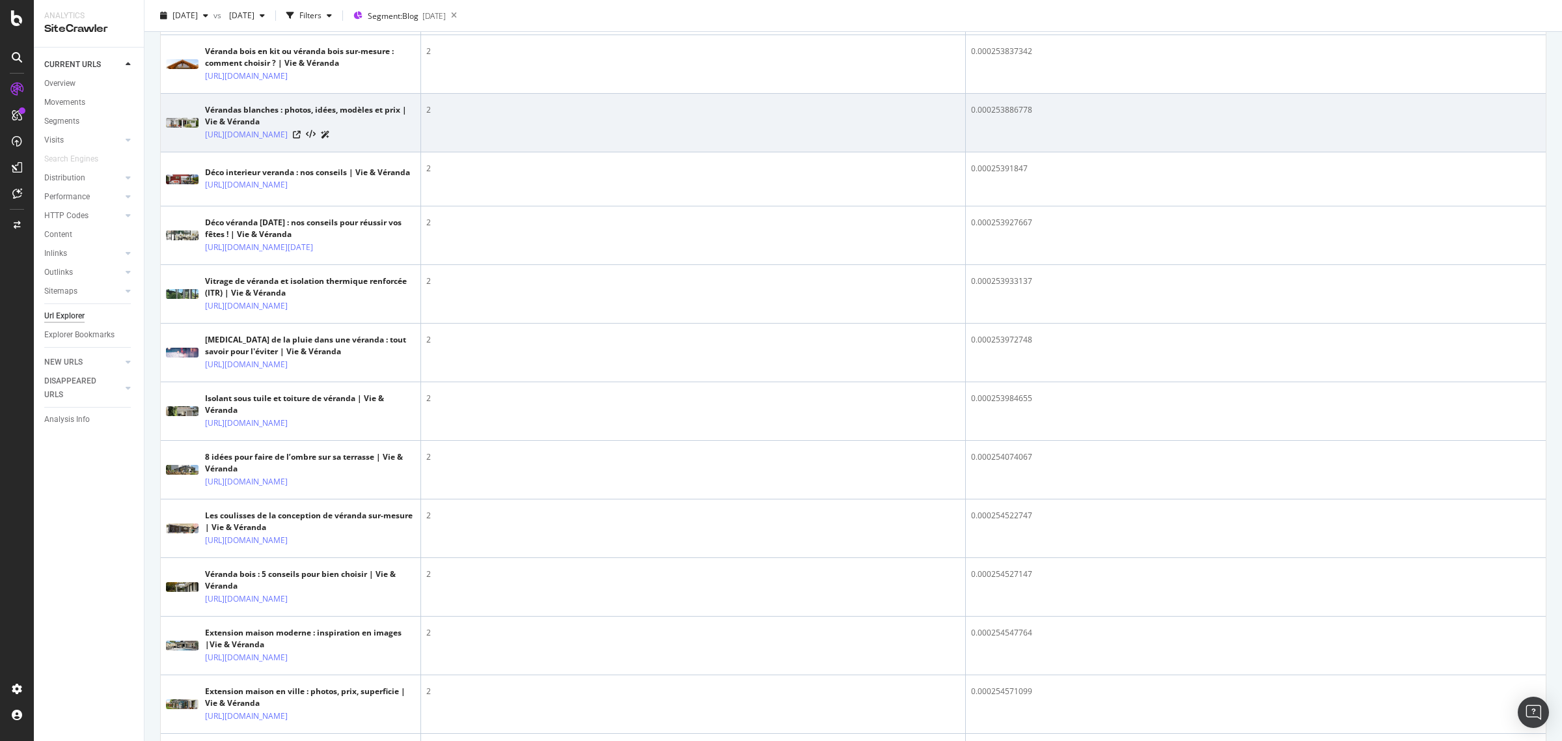
scroll to position [1397, 0]
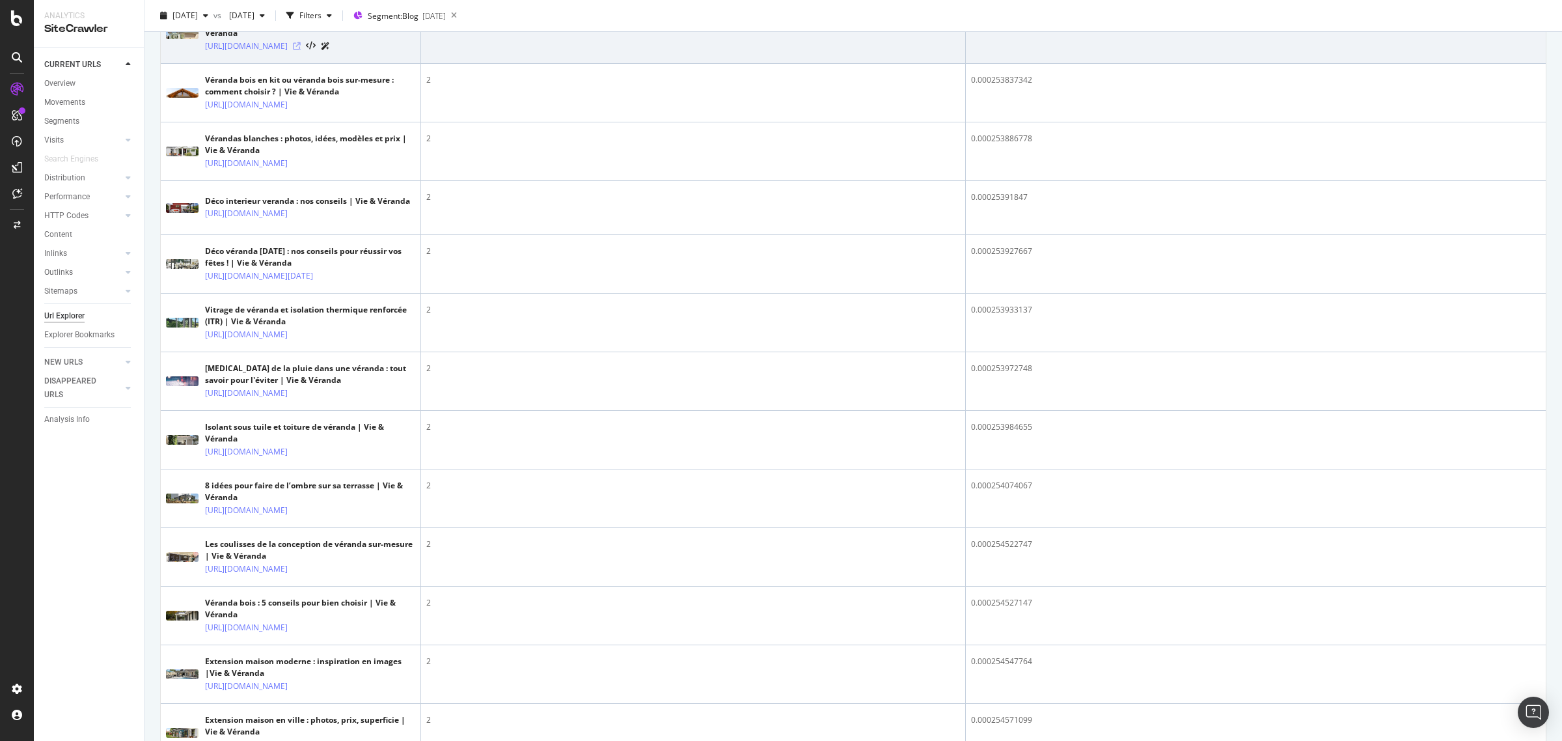
click at [301, 50] on icon at bounding box center [297, 46] width 8 height 8
click at [377, 53] on div "[URL][DOMAIN_NAME]" at bounding box center [310, 46] width 210 height 14
click at [301, 50] on icon at bounding box center [297, 46] width 8 height 8
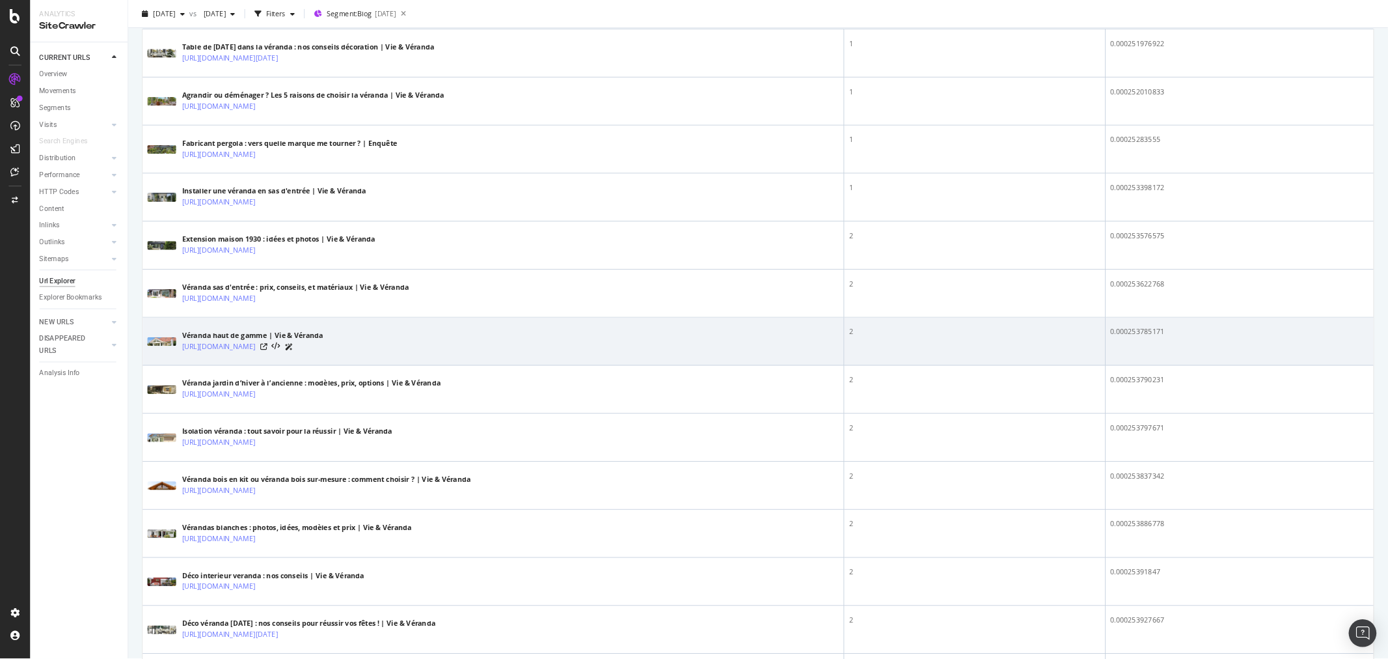
scroll to position [976, 0]
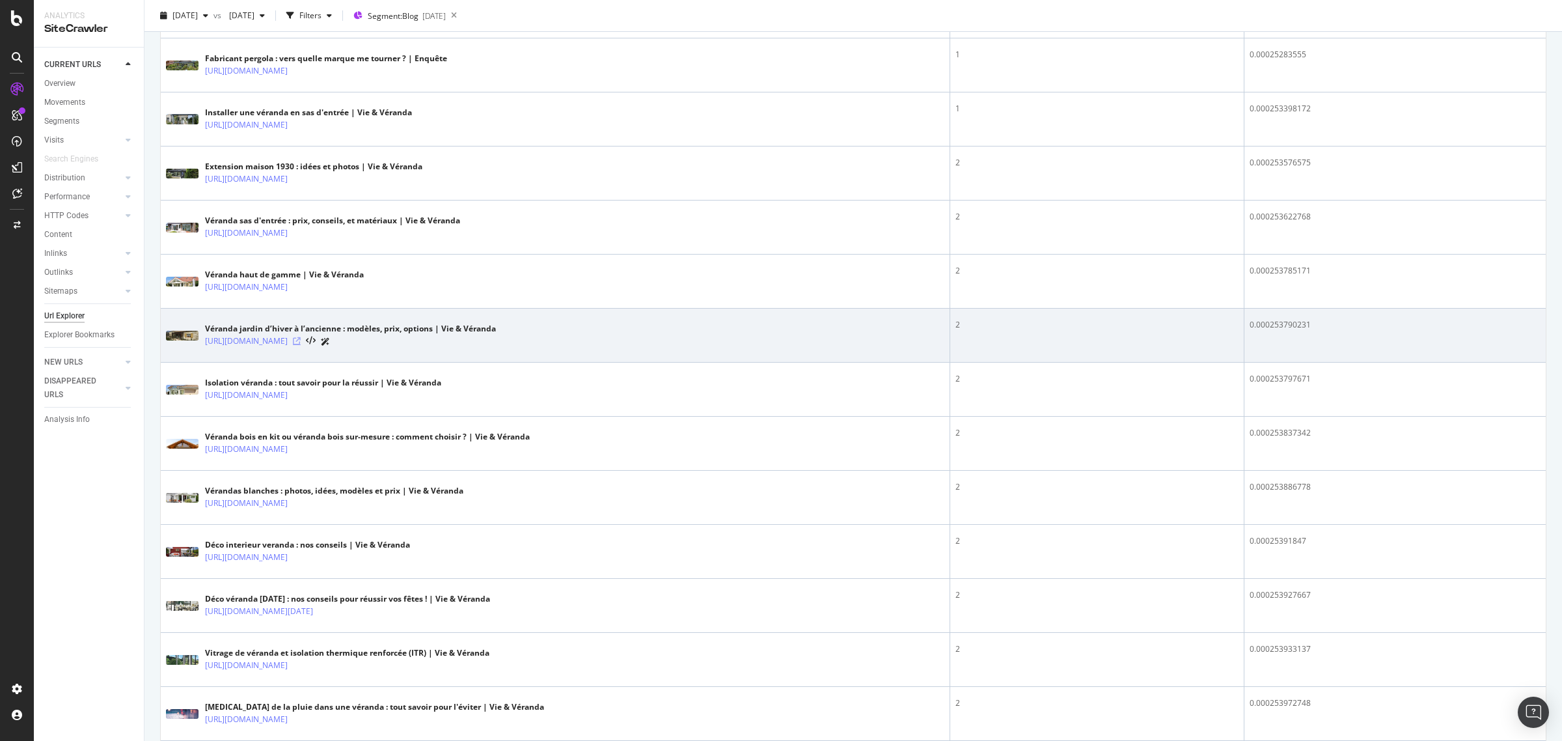
click at [301, 345] on icon at bounding box center [297, 341] width 8 height 8
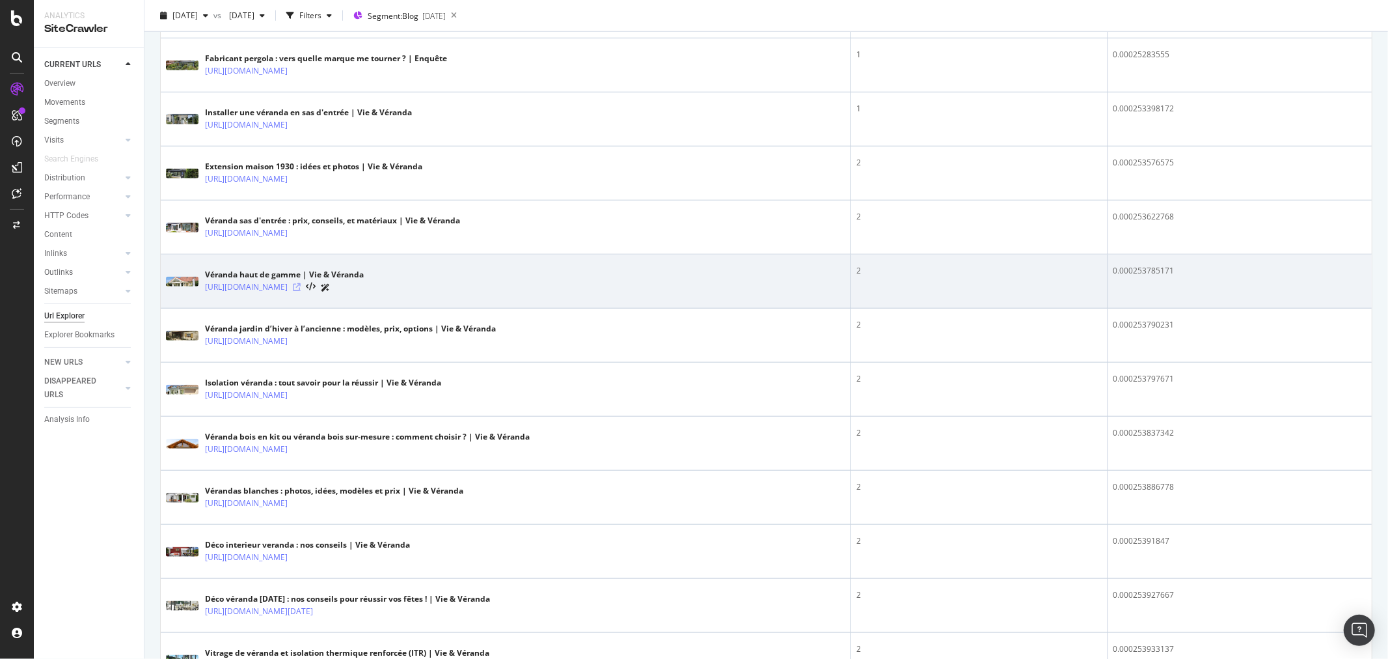
click at [301, 286] on icon at bounding box center [297, 287] width 8 height 8
